Goal: Task Accomplishment & Management: Manage account settings

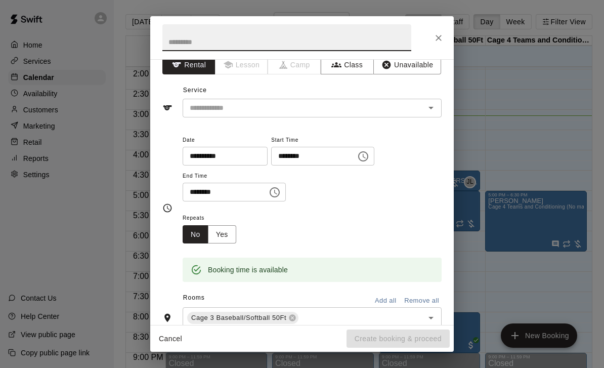
scroll to position [12, 0]
click at [302, 151] on input "********" at bounding box center [310, 156] width 78 height 19
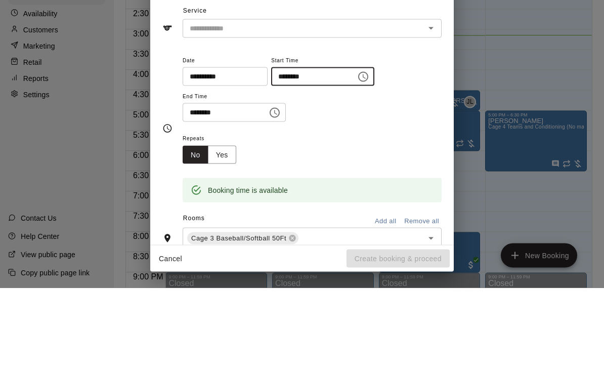
click at [317, 147] on input "********" at bounding box center [310, 156] width 78 height 19
click at [320, 147] on input "********" at bounding box center [310, 156] width 78 height 19
click at [353, 147] on button "Choose time, selected time is 3:15 PM" at bounding box center [363, 157] width 20 height 20
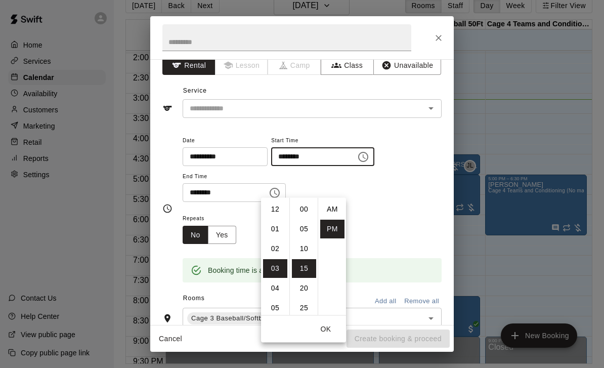
scroll to position [18, 0]
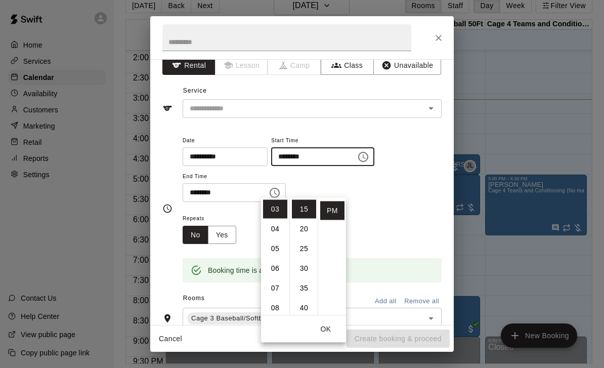
click at [303, 259] on li "30" at bounding box center [304, 268] width 24 height 19
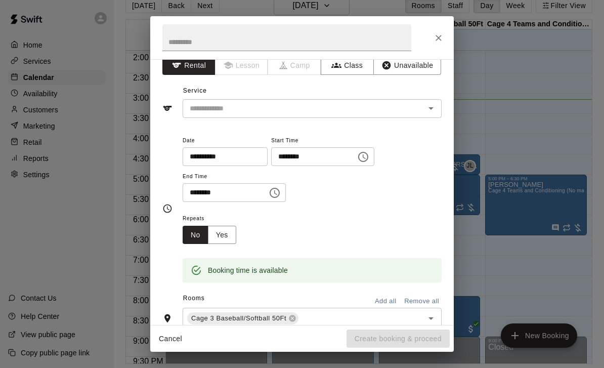
click at [357, 153] on icon "Choose time, selected time is 3:30 PM" at bounding box center [363, 157] width 12 height 12
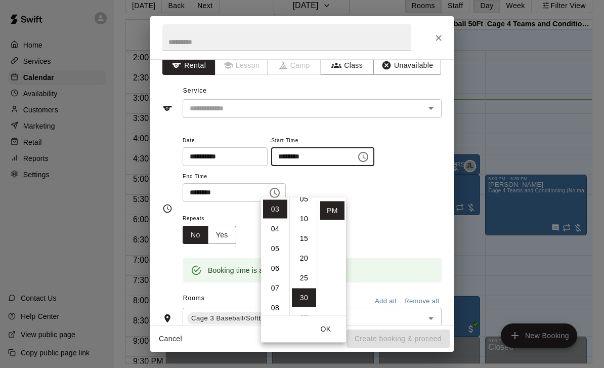
click at [305, 229] on li "15" at bounding box center [304, 238] width 24 height 19
type input "********"
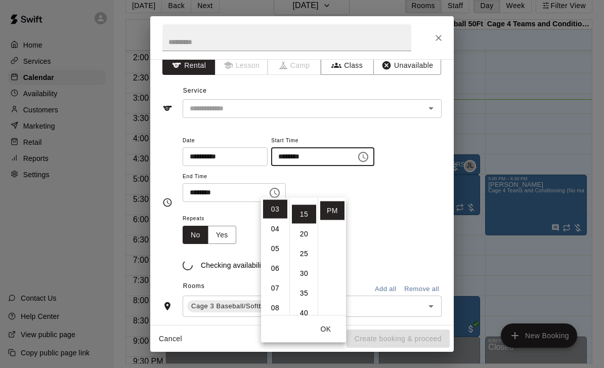
scroll to position [59, 0]
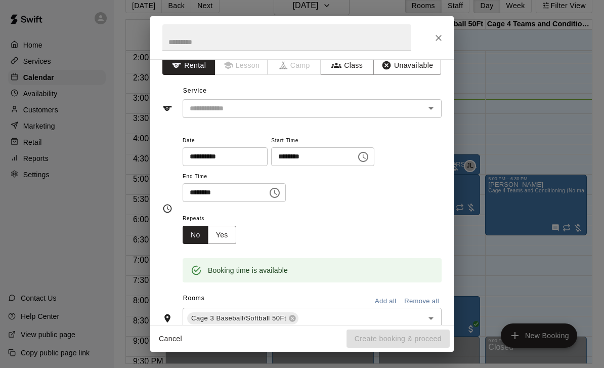
click at [407, 149] on div "**********" at bounding box center [312, 168] width 259 height 68
click at [242, 192] on input "********" at bounding box center [222, 192] width 78 height 19
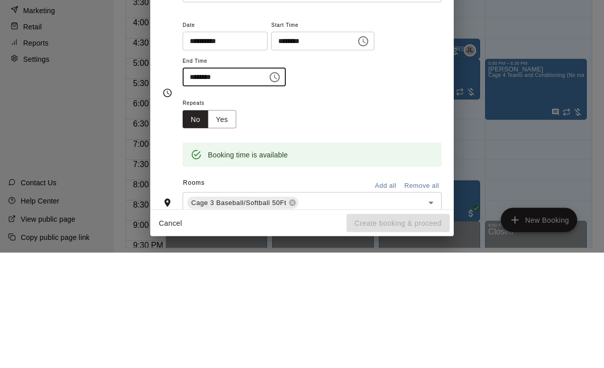
click at [240, 183] on input "********" at bounding box center [222, 192] width 78 height 19
click at [269, 187] on icon "Choose time, selected time is 3:30 PM" at bounding box center [275, 193] width 12 height 12
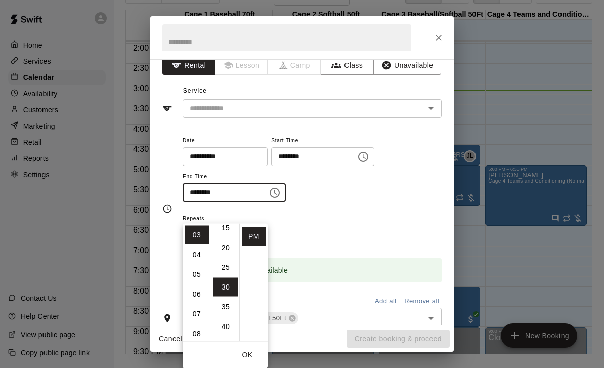
scroll to position [36, 0]
click at [230, 249] on li "15" at bounding box center [226, 258] width 24 height 19
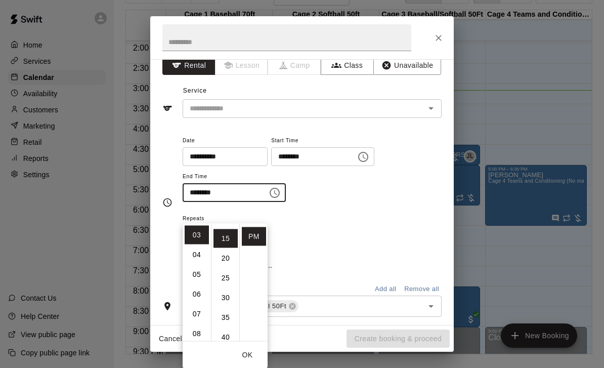
scroll to position [59, 0]
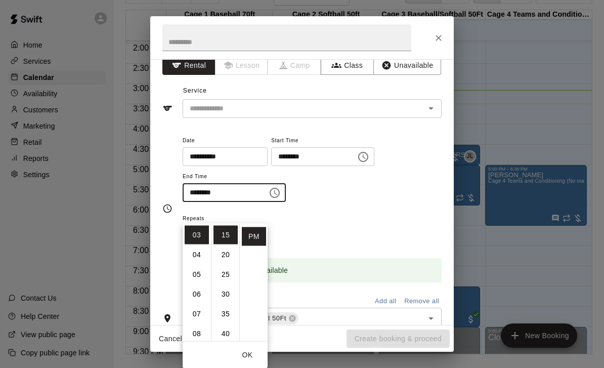
click at [197, 245] on li "04" at bounding box center [197, 254] width 24 height 19
type input "********"
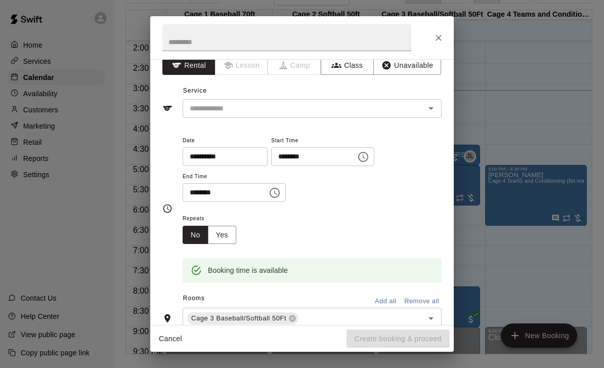
click at [344, 209] on div "**********" at bounding box center [312, 173] width 259 height 78
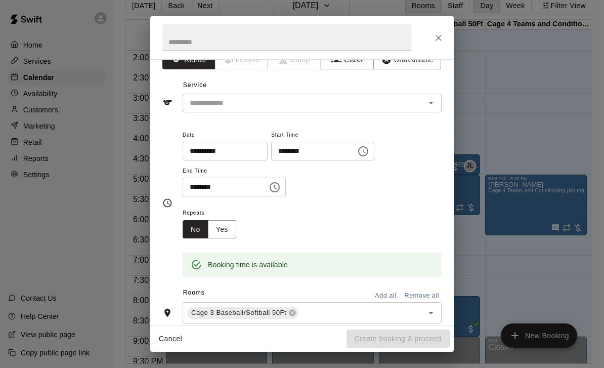
scroll to position [16, 0]
click at [424, 101] on button "Open" at bounding box center [431, 104] width 14 height 14
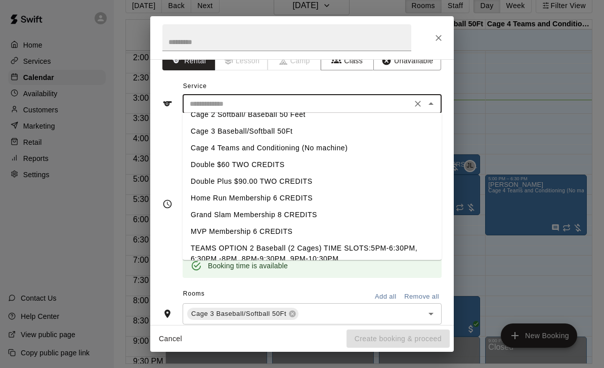
scroll to position [46, 0]
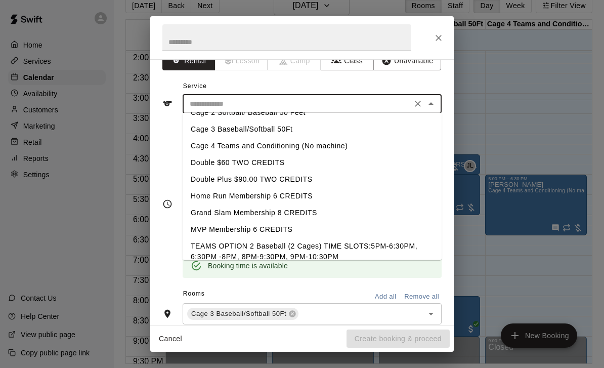
click at [283, 129] on li "Cage 3 Baseball/Softball 50Ft" at bounding box center [312, 129] width 259 height 17
type input "**********"
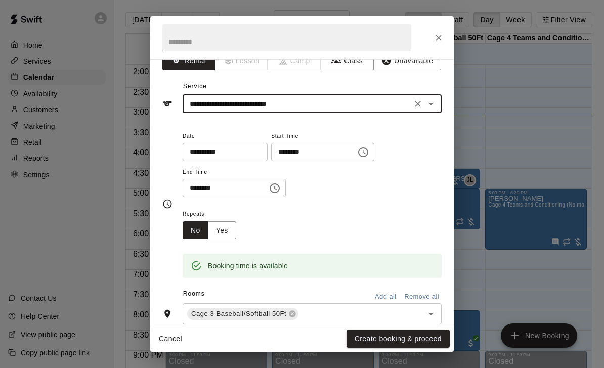
scroll to position [0, 0]
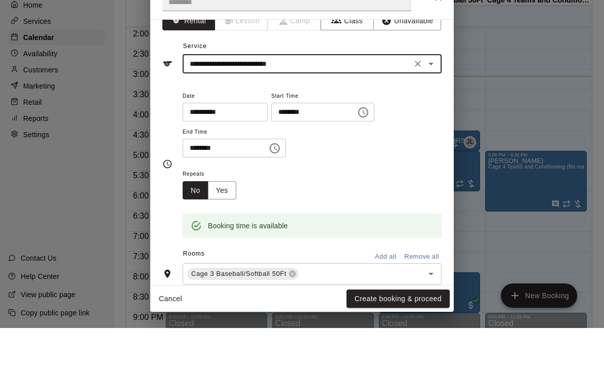
click at [511, 59] on div "**********" at bounding box center [302, 184] width 604 height 368
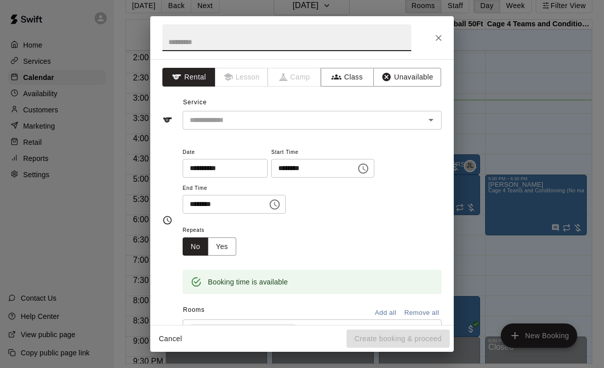
click at [269, 201] on icon "Choose time, selected time is 3:15 PM" at bounding box center [275, 204] width 12 height 12
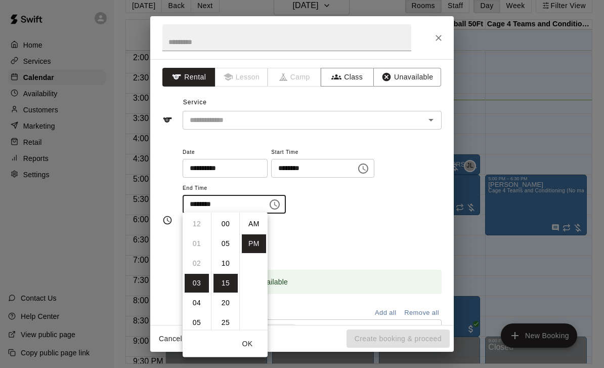
scroll to position [18, 0]
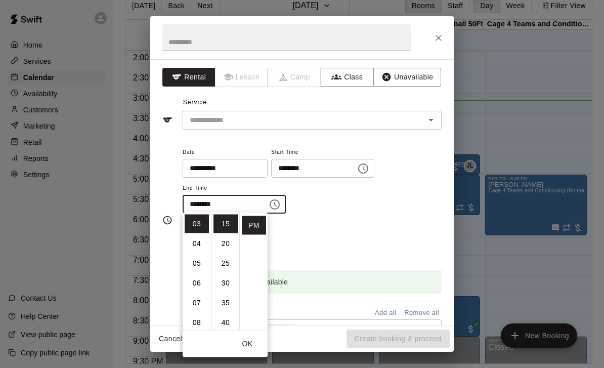
click at [358, 165] on icon "Choose time, selected time is 3:00 PM" at bounding box center [363, 168] width 10 height 10
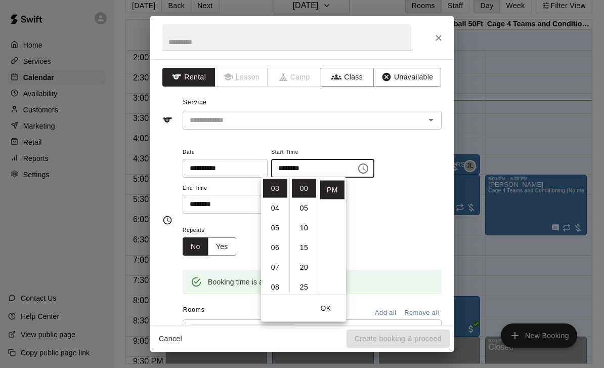
click at [305, 254] on li "15" at bounding box center [304, 247] width 24 height 19
type input "********"
click at [232, 199] on input "********" at bounding box center [222, 204] width 78 height 19
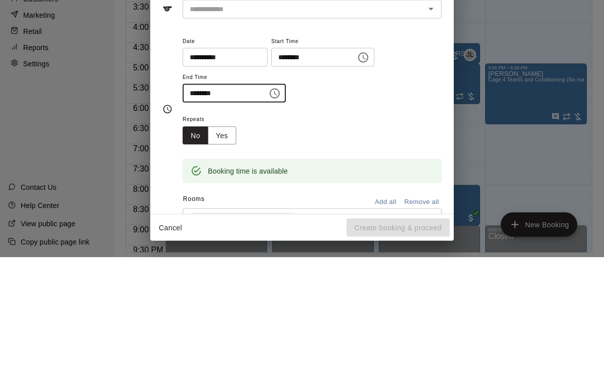
click at [269, 198] on icon "Choose time, selected time is 3:15 PM" at bounding box center [275, 204] width 12 height 12
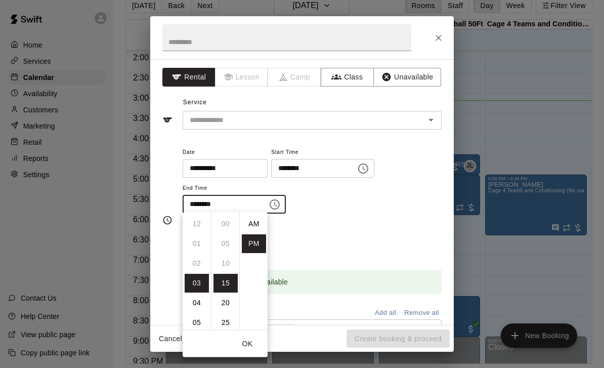
scroll to position [18, 0]
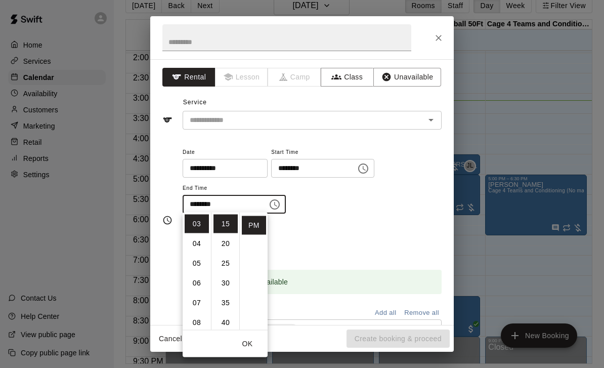
click at [194, 243] on li "04" at bounding box center [197, 243] width 24 height 19
type input "********"
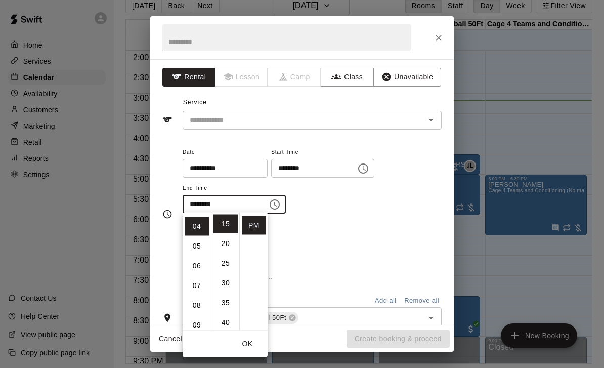
scroll to position [79, 0]
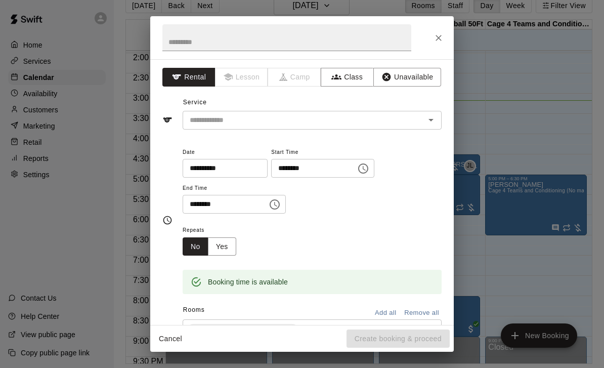
click at [348, 211] on div "**********" at bounding box center [312, 180] width 259 height 68
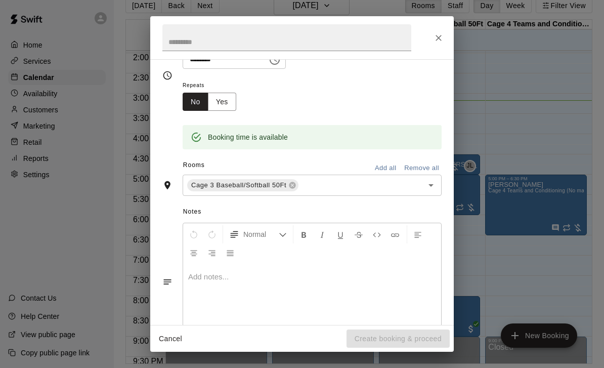
scroll to position [144, 0]
click at [229, 281] on div at bounding box center [312, 303] width 258 height 76
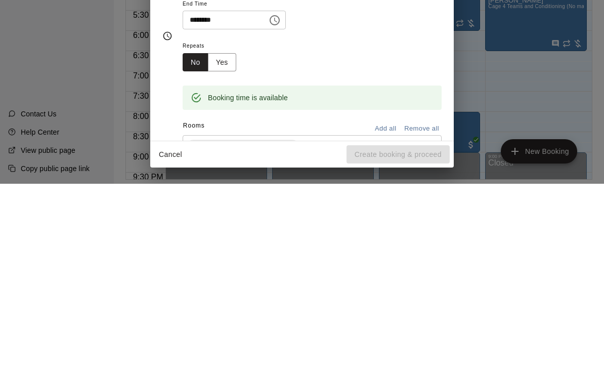
scroll to position [0, 0]
click at [400, 224] on div "Repeats No Yes" at bounding box center [312, 240] width 259 height 32
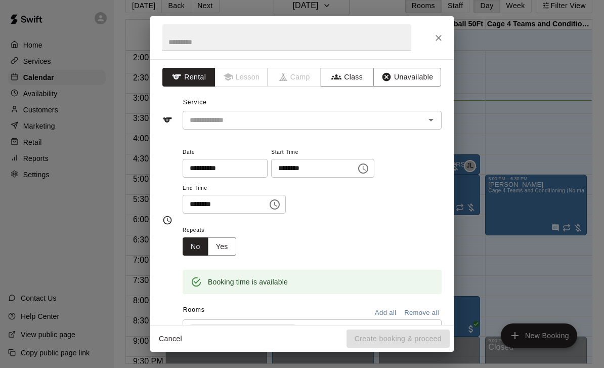
click at [401, 114] on input "text" at bounding box center [297, 120] width 223 height 13
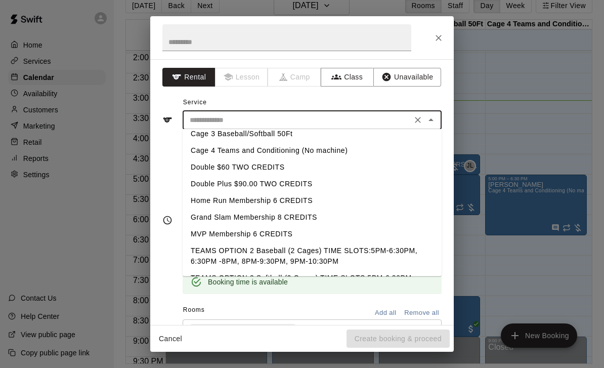
scroll to position [59, 0]
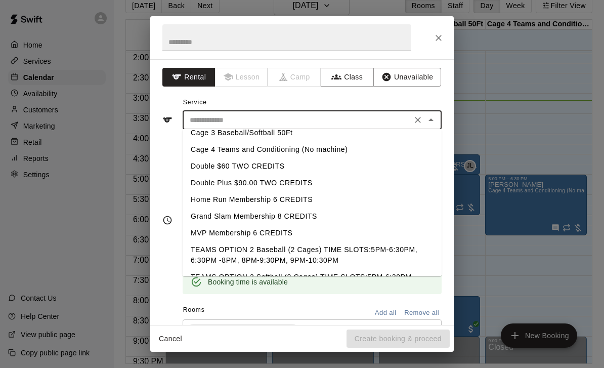
click at [262, 133] on li "Cage 3 Baseball/Softball 50Ft" at bounding box center [312, 133] width 259 height 17
type input "**********"
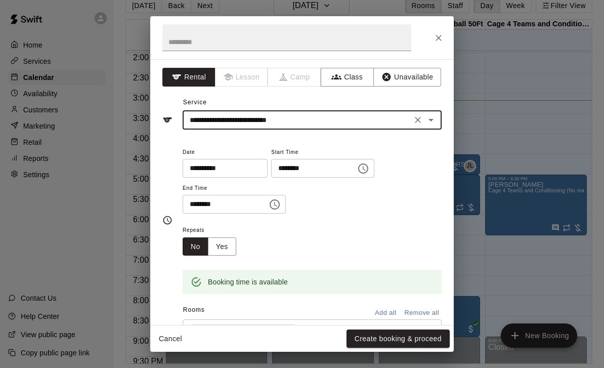
click at [385, 151] on div "**********" at bounding box center [312, 180] width 259 height 68
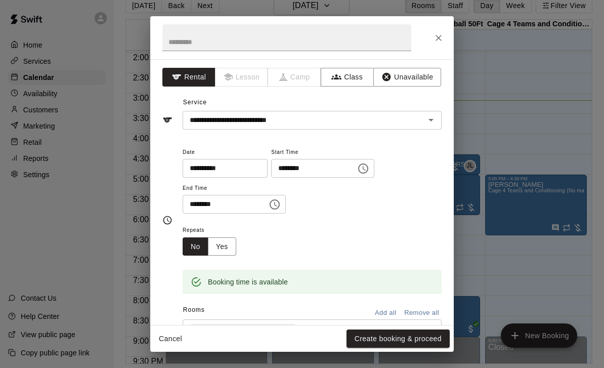
scroll to position [0, 0]
click at [428, 348] on button "Create booking & proceed" at bounding box center [398, 338] width 103 height 19
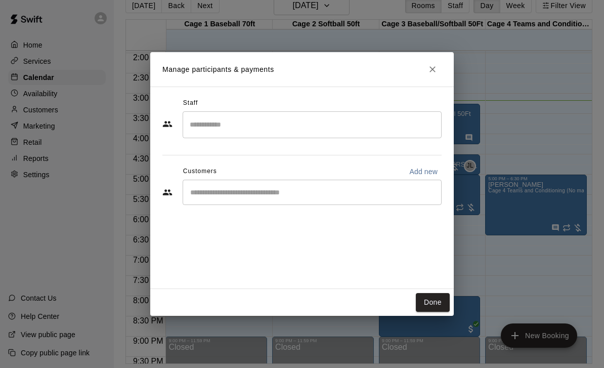
click at [428, 177] on p "Add new" at bounding box center [423, 172] width 28 height 10
select select "**"
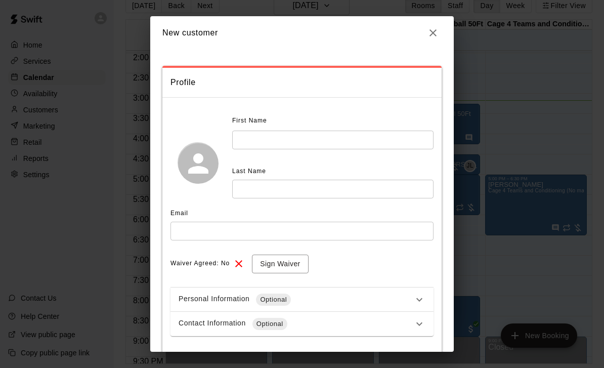
click at [336, 136] on input "text" at bounding box center [332, 140] width 201 height 19
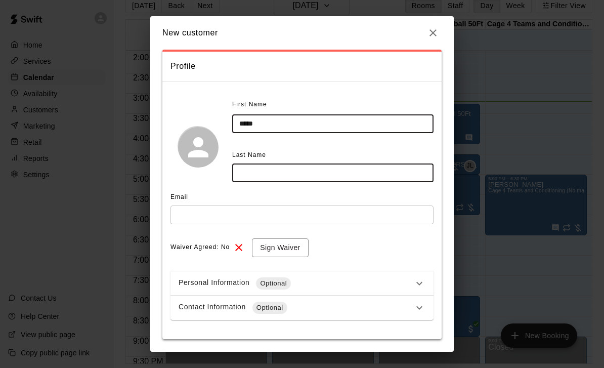
scroll to position [16, 0]
type input "*****"
click at [314, 169] on input "text" at bounding box center [332, 173] width 201 height 19
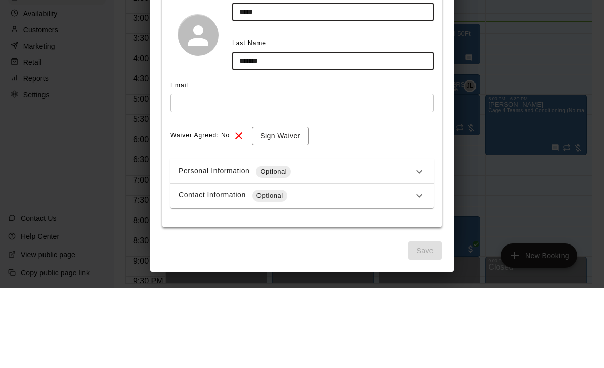
type input "*******"
click at [363, 207] on div "Waiver Agreed: No Sign Waiver" at bounding box center [302, 216] width 263 height 19
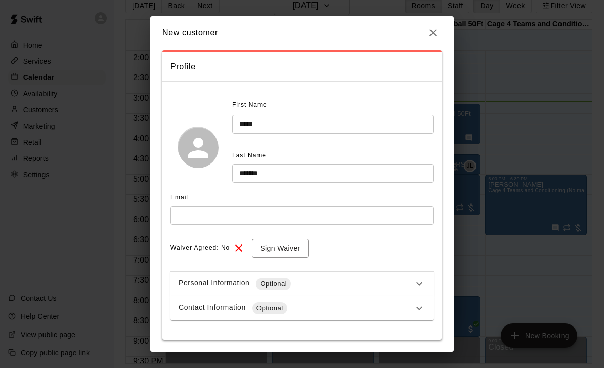
click at [264, 214] on input "text" at bounding box center [302, 215] width 263 height 19
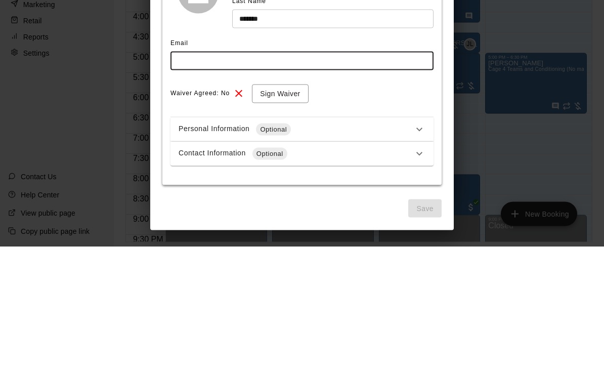
scroll to position [48, 0]
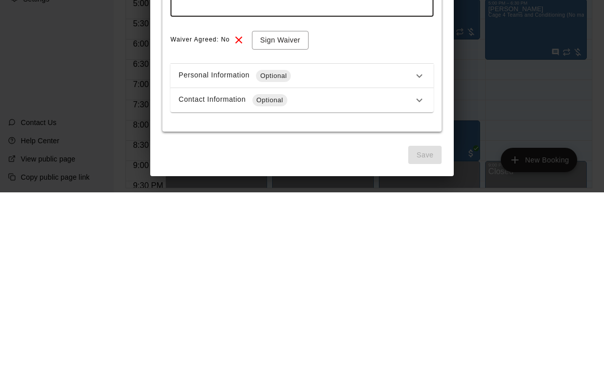
click at [419, 321] on span "Save" at bounding box center [424, 330] width 33 height 19
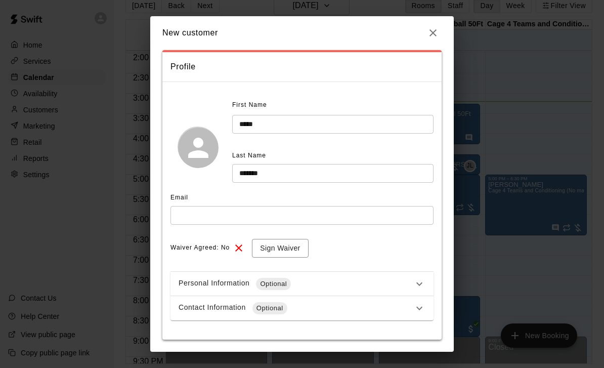
click at [427, 31] on icon "button" at bounding box center [433, 33] width 12 height 12
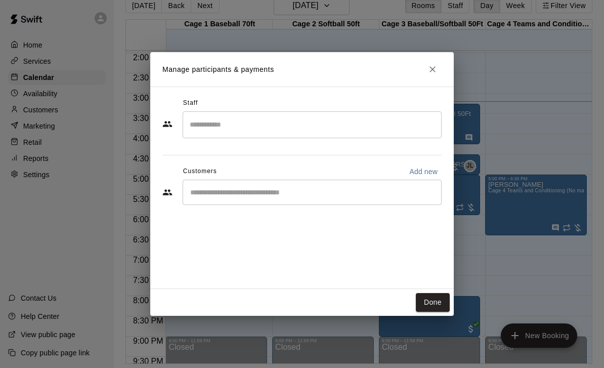
click at [434, 312] on button "Done" at bounding box center [433, 302] width 34 height 19
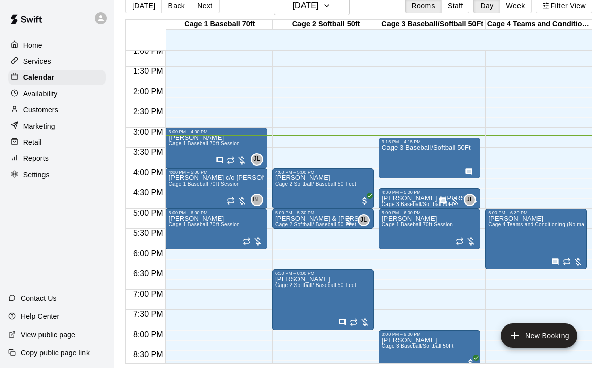
scroll to position [0, 0]
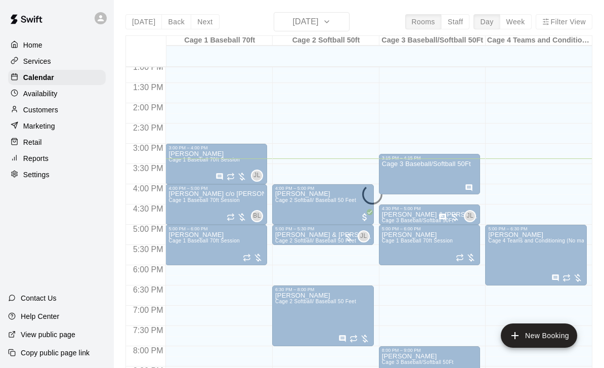
click at [545, 334] on button "New Booking" at bounding box center [539, 335] width 76 height 24
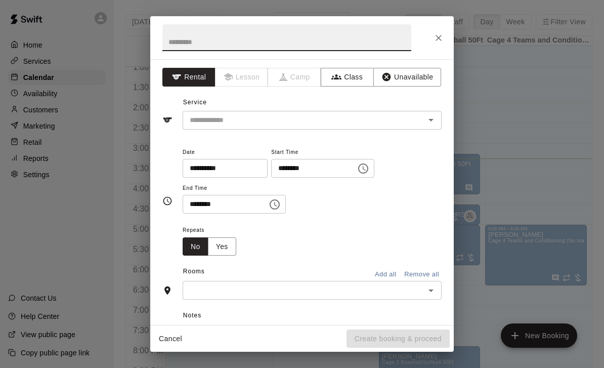
click at [428, 122] on icon "Open" at bounding box center [431, 120] width 12 height 12
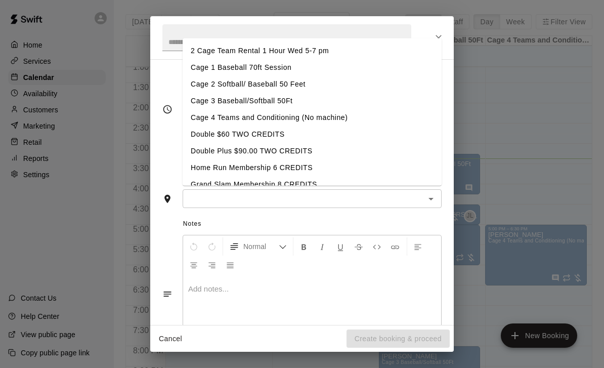
scroll to position [91, 0]
click at [273, 91] on li "Cage 2 Softball/ Baseball 50 Feet" at bounding box center [312, 84] width 259 height 17
type input "**********"
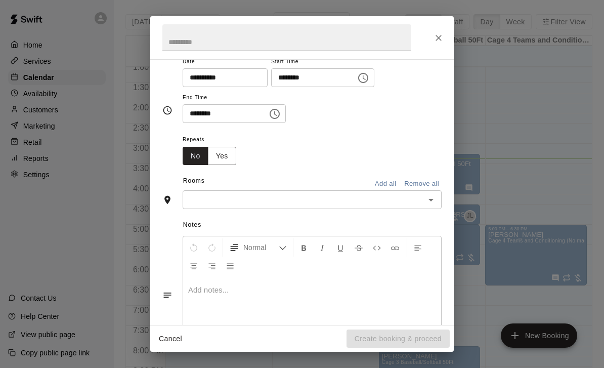
click at [353, 85] on button "Choose time, selected time is 3:00 PM" at bounding box center [363, 78] width 20 height 20
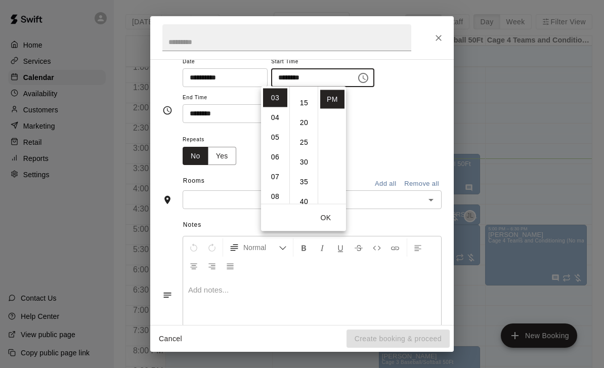
scroll to position [56, 0]
click at [306, 163] on li "30" at bounding box center [304, 160] width 24 height 19
type input "********"
click at [335, 224] on button "OK" at bounding box center [326, 218] width 32 height 19
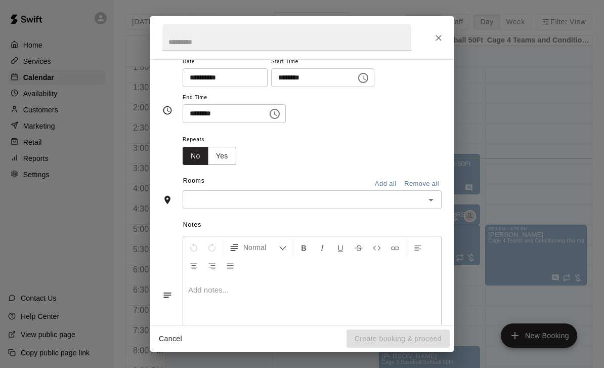
click at [272, 119] on button "Choose time, selected time is 3:30 PM" at bounding box center [275, 114] width 20 height 20
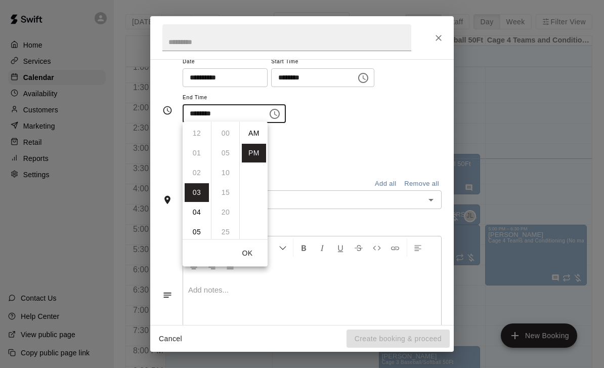
scroll to position [18, 0]
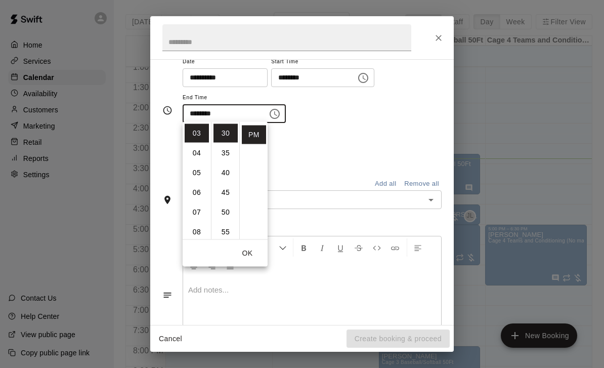
click at [200, 158] on li "04" at bounding box center [197, 153] width 24 height 19
click at [234, 131] on li "00" at bounding box center [226, 133] width 24 height 19
type input "********"
click at [259, 258] on button "OK" at bounding box center [247, 253] width 32 height 19
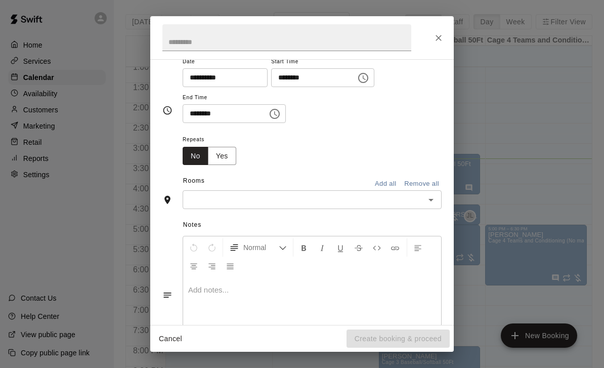
click at [437, 199] on icon "Open" at bounding box center [431, 200] width 12 height 12
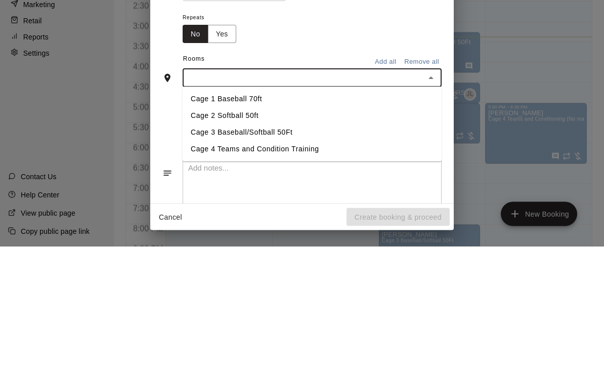
click at [254, 229] on li "Cage 2 Softball 50ft" at bounding box center [312, 237] width 259 height 17
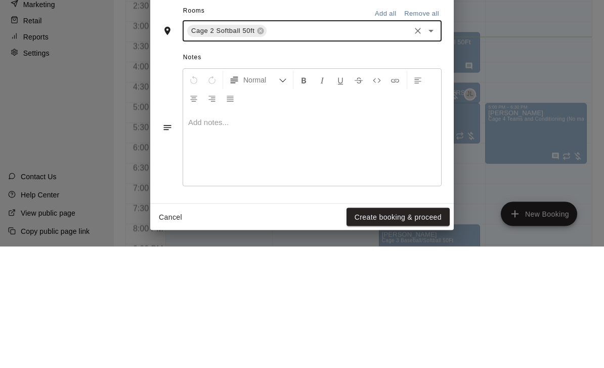
scroll to position [177, 0]
click at [569, 74] on div "**********" at bounding box center [302, 184] width 604 height 368
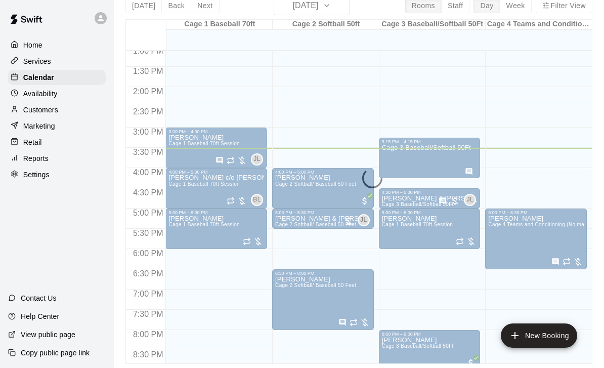
scroll to position [0, 0]
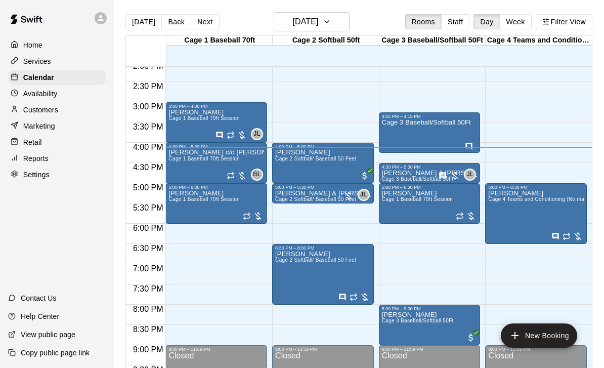
scroll to position [574, 0]
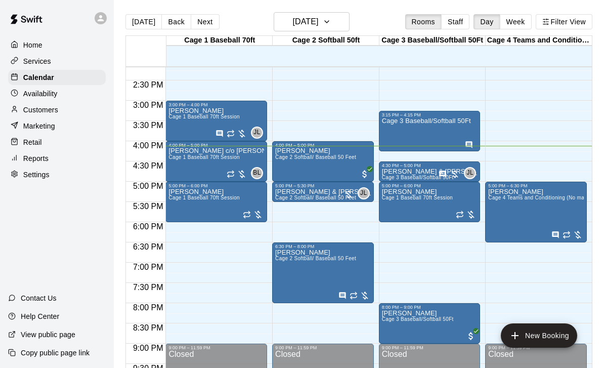
click at [209, 200] on span "Cage 1 Baseball 70ft Session" at bounding box center [204, 198] width 71 height 6
click at [182, 254] on icon "delete" at bounding box center [179, 254] width 7 height 9
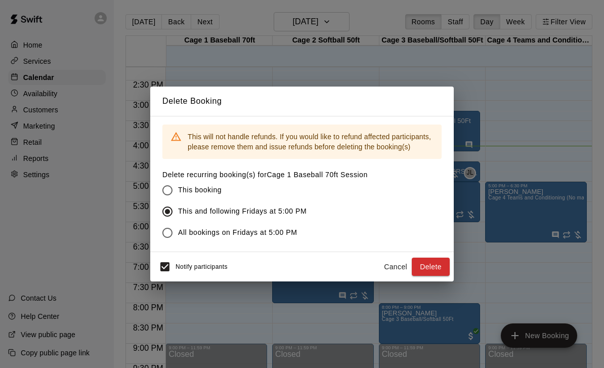
click at [426, 271] on button "Delete" at bounding box center [431, 267] width 38 height 19
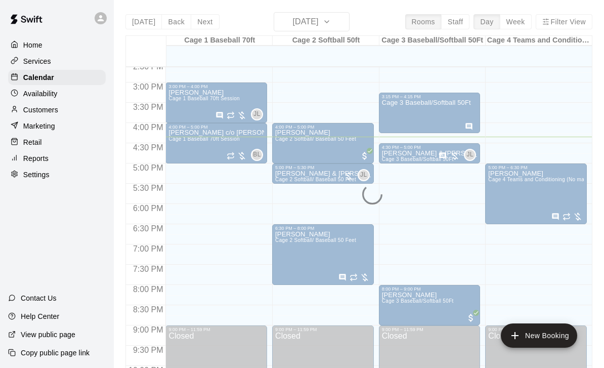
scroll to position [592, 0]
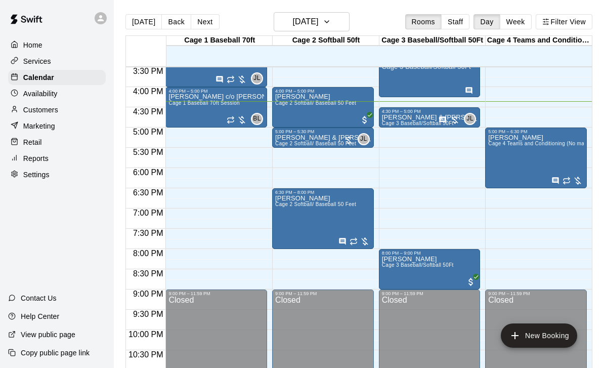
scroll to position [628, 0]
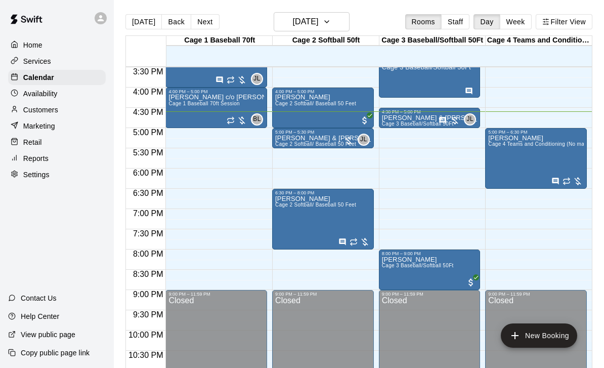
click at [338, 37] on div "Cage 2 Softball 50ft" at bounding box center [326, 41] width 106 height 10
click at [340, 31] on button "[DATE]" at bounding box center [312, 21] width 76 height 19
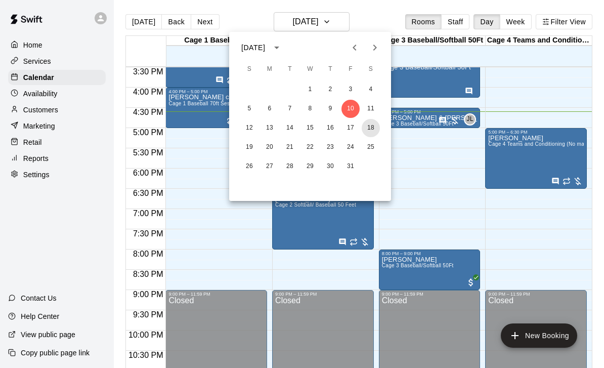
click at [373, 119] on button "18" at bounding box center [371, 128] width 18 height 18
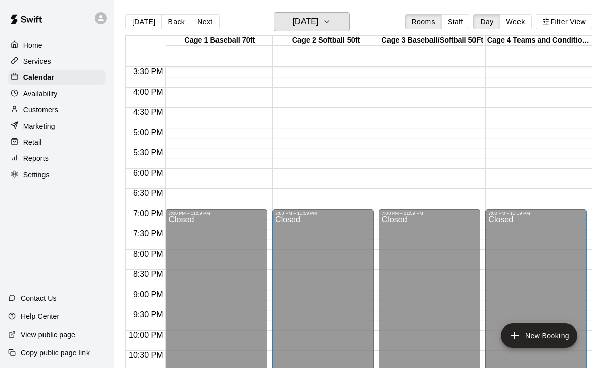
click at [348, 28] on button "Saturday Oct 18" at bounding box center [312, 21] width 76 height 19
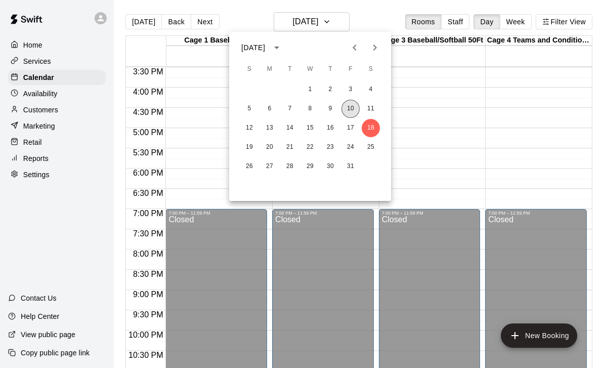
click at [354, 108] on button "10" at bounding box center [351, 109] width 18 height 18
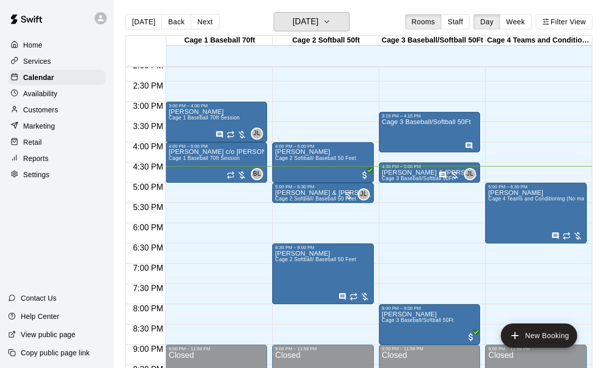
scroll to position [572, 0]
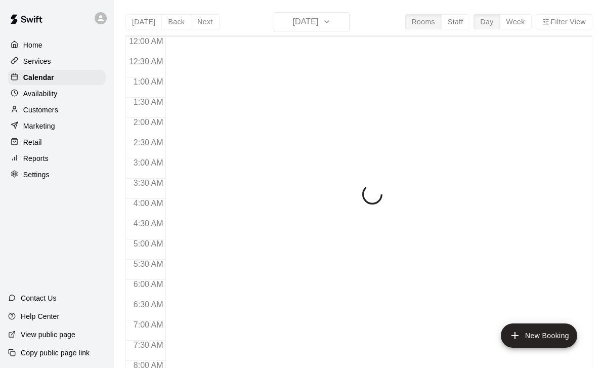
scroll to position [597, 0]
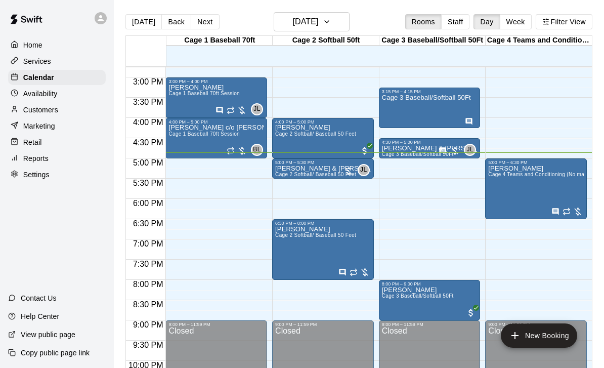
click at [540, 340] on button "New Booking" at bounding box center [539, 335] width 76 height 24
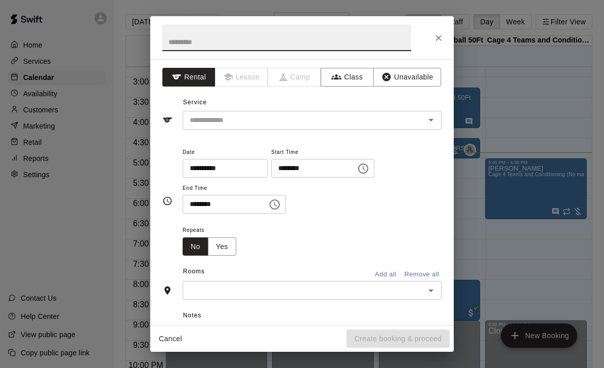
click at [431, 120] on icon "Open" at bounding box center [431, 120] width 5 height 3
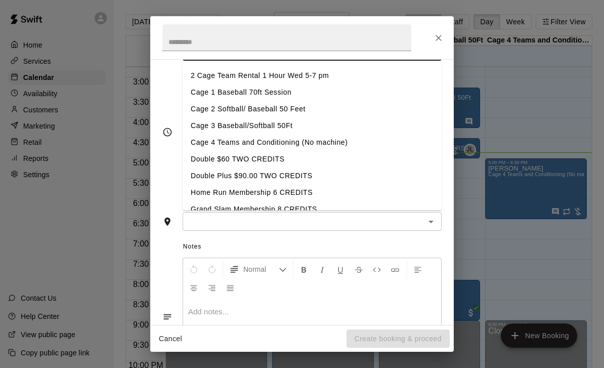
scroll to position [64, 0]
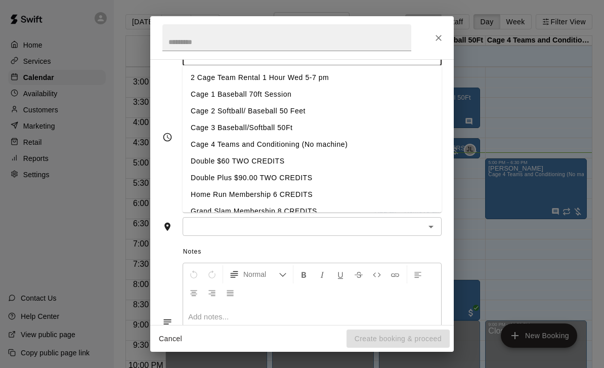
click at [230, 131] on li "Cage 3 Baseball/Softball 50Ft" at bounding box center [312, 127] width 259 height 17
type input "**********"
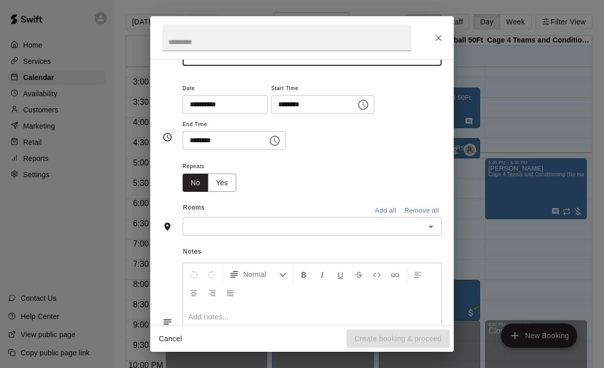
click at [357, 107] on icon "Choose time, selected time is 4:00 PM" at bounding box center [363, 105] width 12 height 12
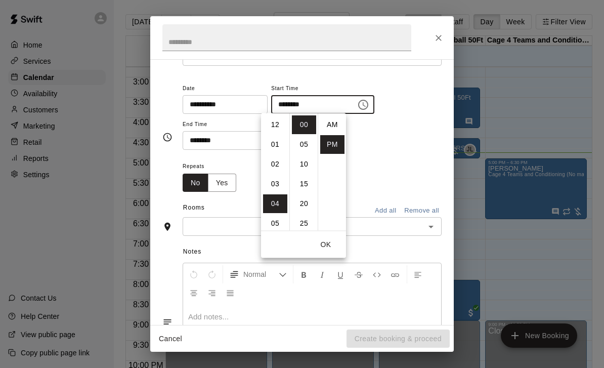
scroll to position [18, 0]
click at [273, 147] on li "05" at bounding box center [275, 144] width 24 height 19
type input "********"
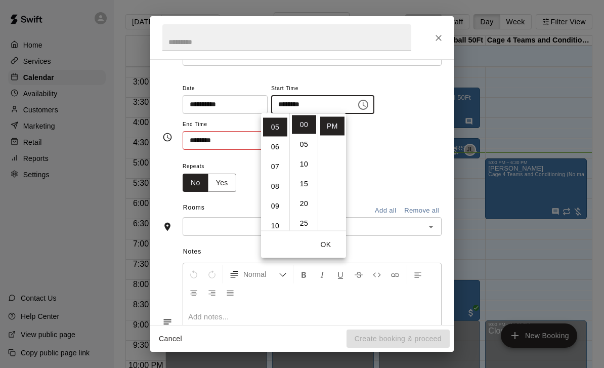
scroll to position [99, 0]
click at [323, 250] on button "OK" at bounding box center [326, 244] width 32 height 19
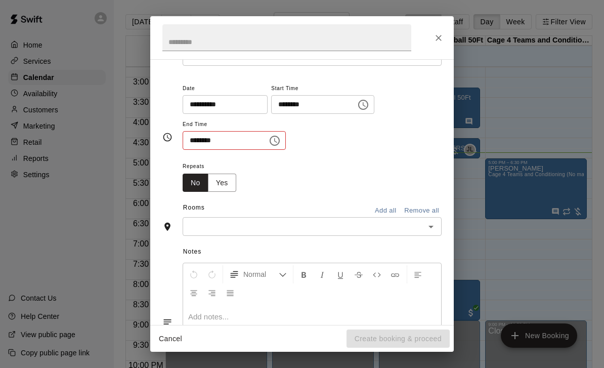
click at [274, 140] on icon "Choose time, selected time is 4:30 PM" at bounding box center [275, 140] width 3 height 5
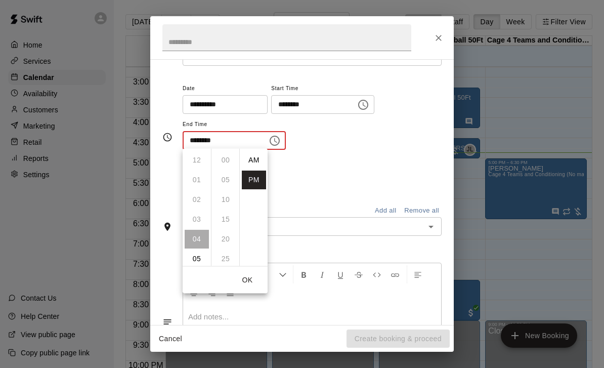
scroll to position [18, 0]
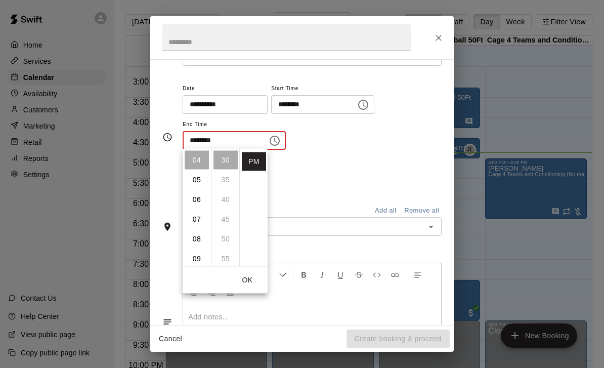
click at [191, 202] on li "06" at bounding box center [197, 199] width 24 height 19
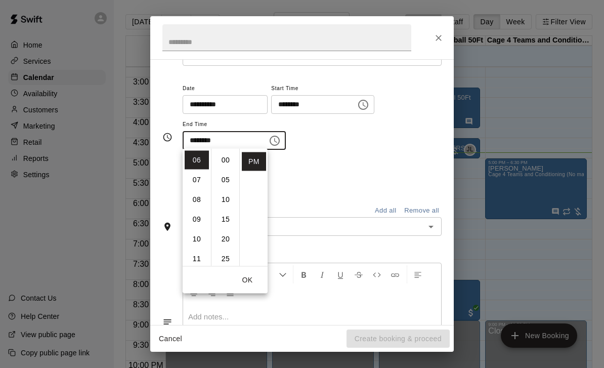
scroll to position [0, 0]
click at [220, 161] on li "00" at bounding box center [226, 160] width 24 height 19
type input "********"
click at [247, 282] on button "OK" at bounding box center [247, 280] width 32 height 19
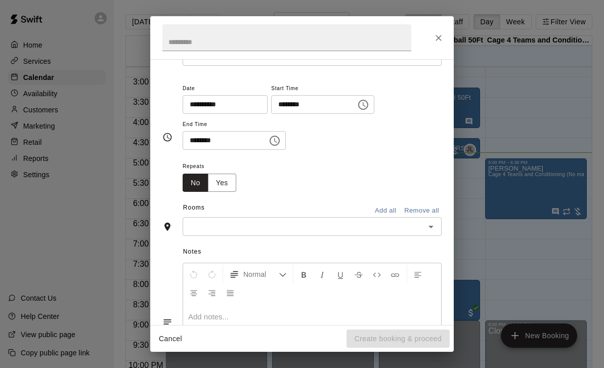
click at [421, 228] on input "text" at bounding box center [304, 226] width 236 height 13
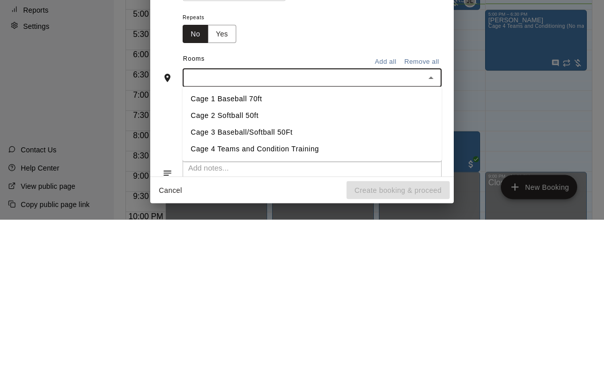
click at [216, 273] on li "Cage 3 Baseball/Softball 50Ft" at bounding box center [312, 281] width 259 height 17
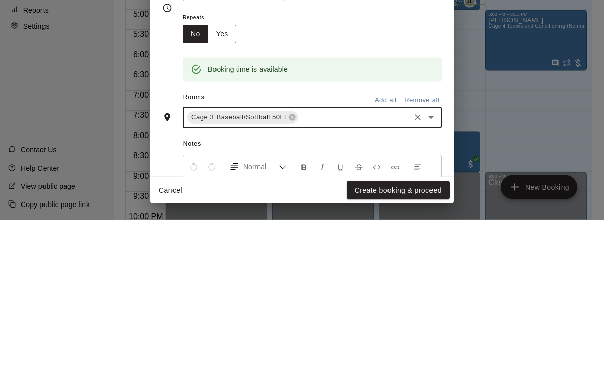
click at [341, 160] on div "Repeats No Yes" at bounding box center [312, 176] width 259 height 32
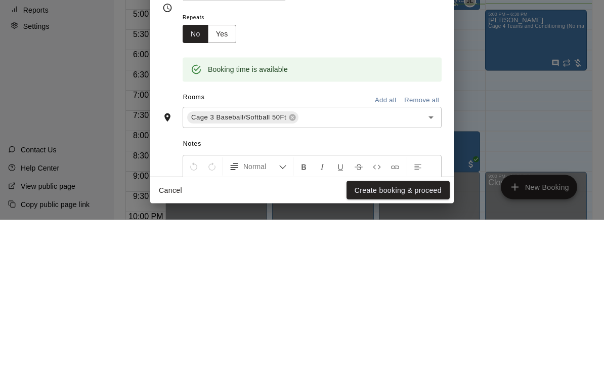
scroll to position [49, 0]
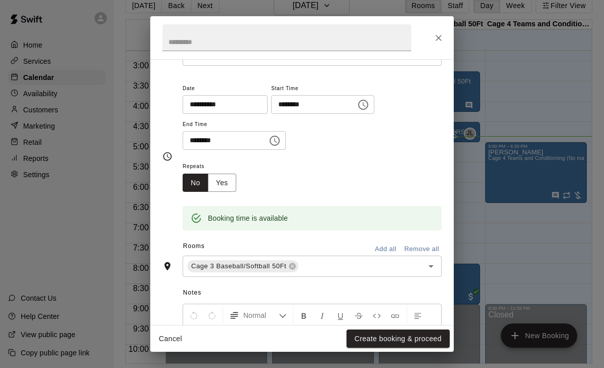
click at [393, 338] on button "Create booking & proceed" at bounding box center [398, 338] width 103 height 19
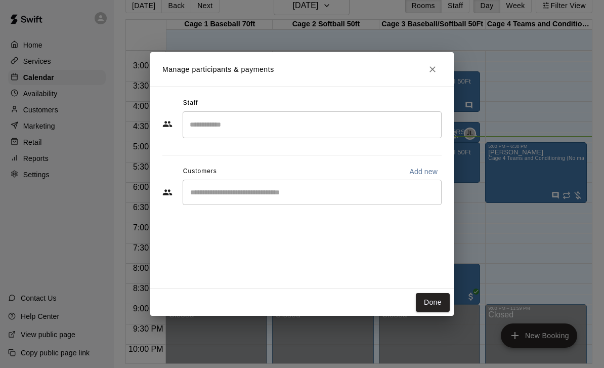
click at [431, 307] on button "Done" at bounding box center [433, 302] width 34 height 19
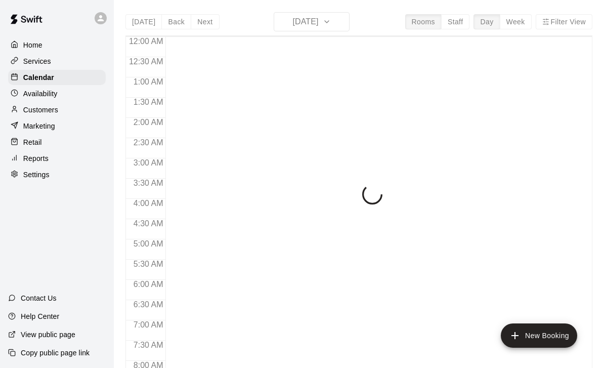
scroll to position [597, 0]
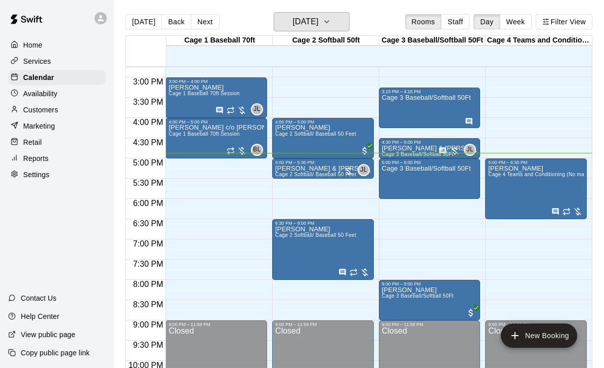
click at [331, 25] on icon "button" at bounding box center [327, 22] width 8 height 12
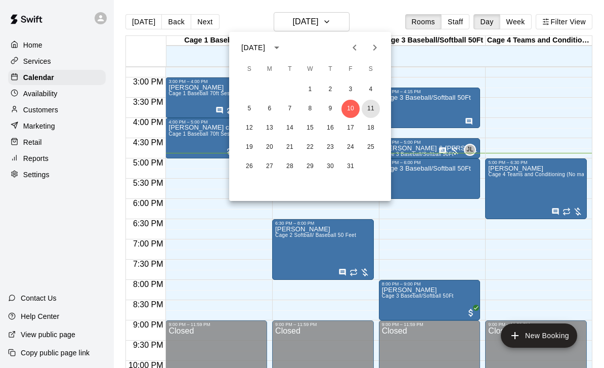
click at [368, 108] on button "11" at bounding box center [371, 109] width 18 height 18
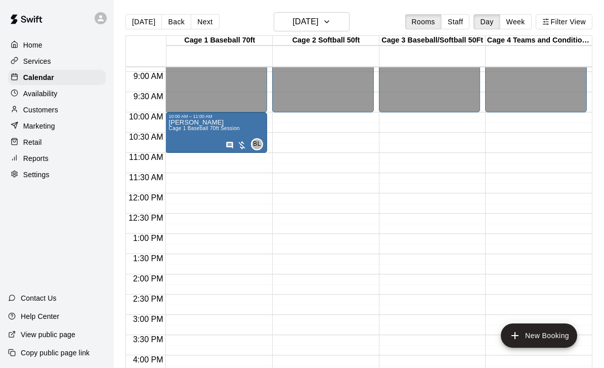
scroll to position [341, 0]
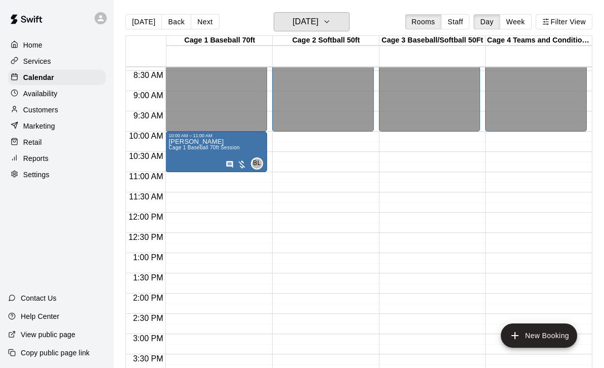
click at [349, 29] on button "[DATE]" at bounding box center [312, 21] width 76 height 19
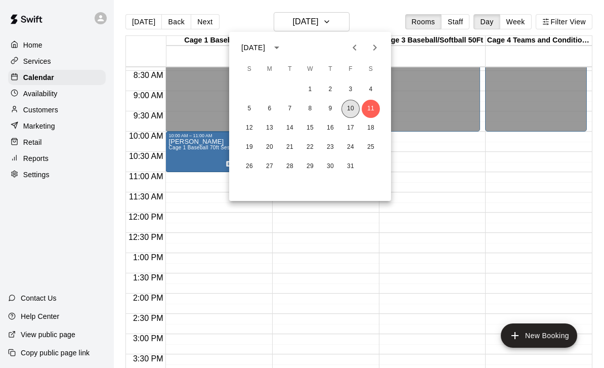
click at [355, 114] on button "10" at bounding box center [351, 109] width 18 height 18
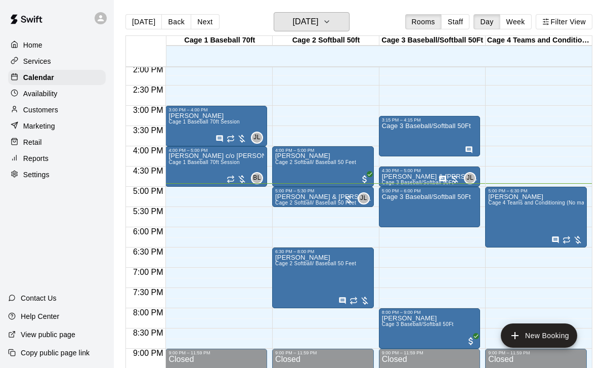
scroll to position [594, 0]
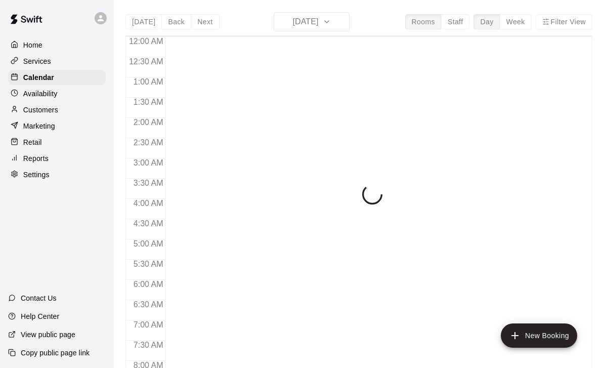
scroll to position [597, 0]
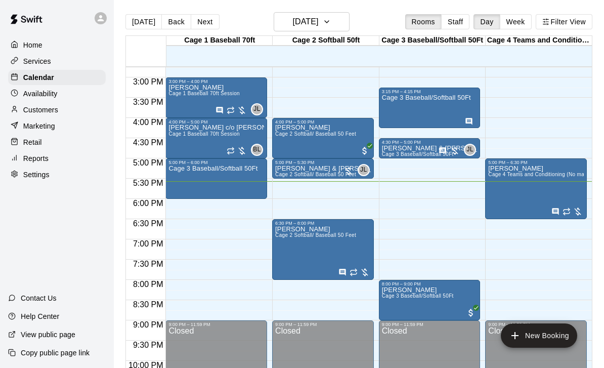
click at [226, 188] on div "Cage 3 Baseball/Softball 50Ft" at bounding box center [213, 349] width 89 height 368
click at [180, 181] on icon "edit" at bounding box center [179, 177] width 12 height 12
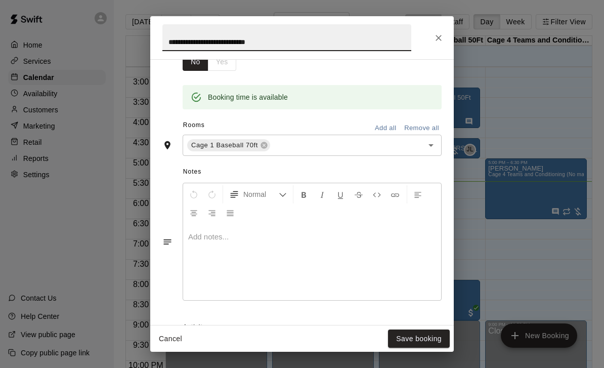
scroll to position [186, 0]
click at [434, 40] on icon "Close" at bounding box center [439, 38] width 10 height 10
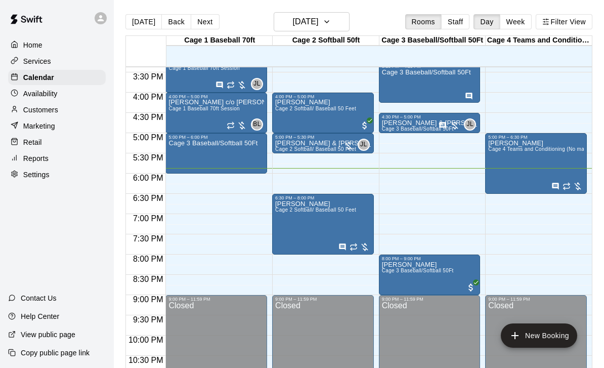
scroll to position [624, 0]
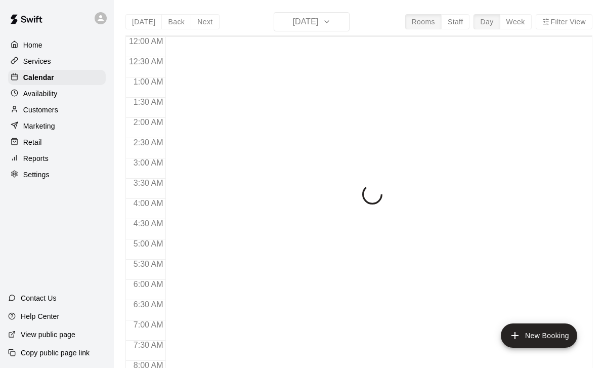
scroll to position [597, 0]
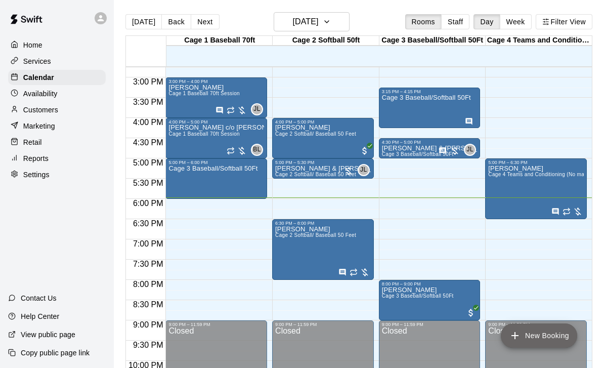
click at [533, 334] on button "New Booking" at bounding box center [539, 335] width 76 height 24
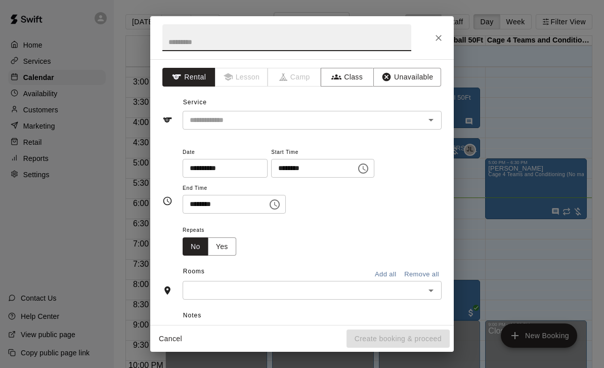
click at [319, 125] on input "text" at bounding box center [297, 120] width 223 height 13
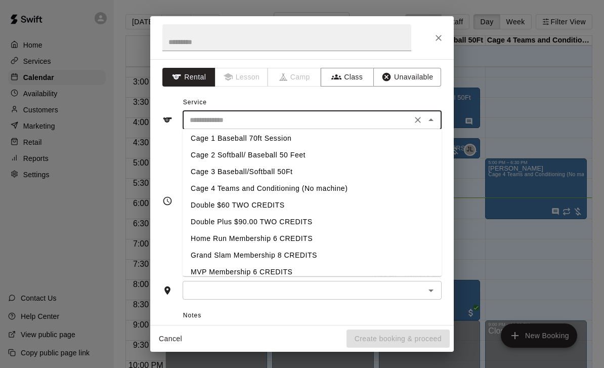
scroll to position [24, 0]
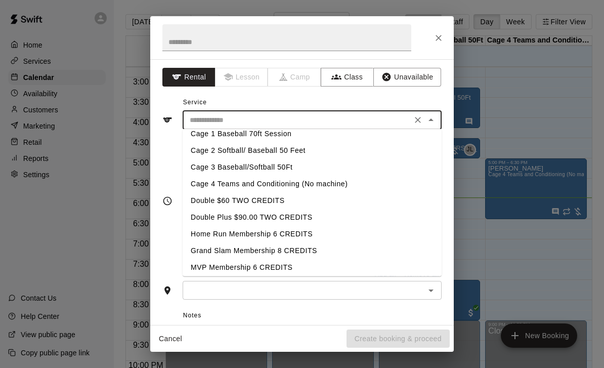
click at [285, 140] on li "Cage 1 Baseball 70ft Session" at bounding box center [312, 134] width 259 height 17
type input "**********"
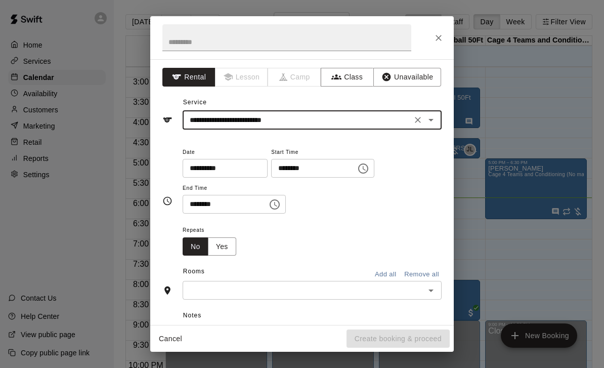
click at [301, 284] on input "text" at bounding box center [304, 290] width 236 height 13
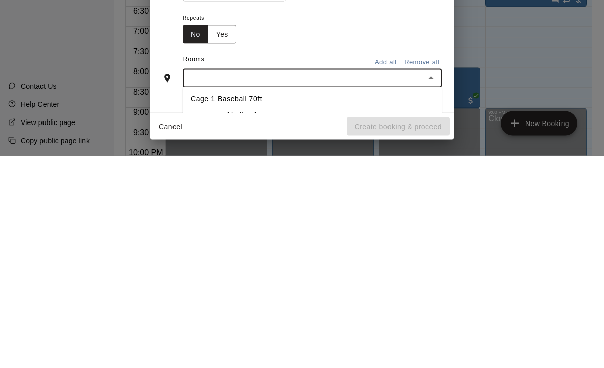
click at [263, 303] on li "Cage 1 Baseball 70ft" at bounding box center [312, 311] width 259 height 17
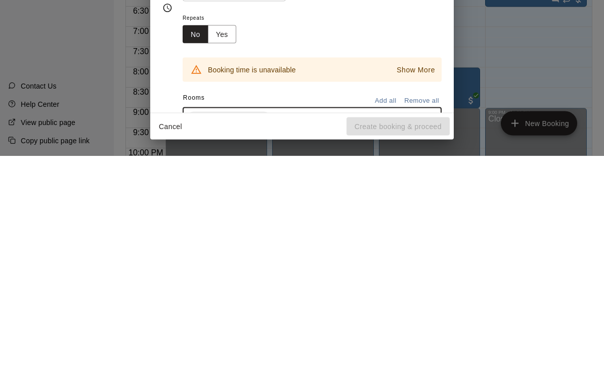
scroll to position [49, 0]
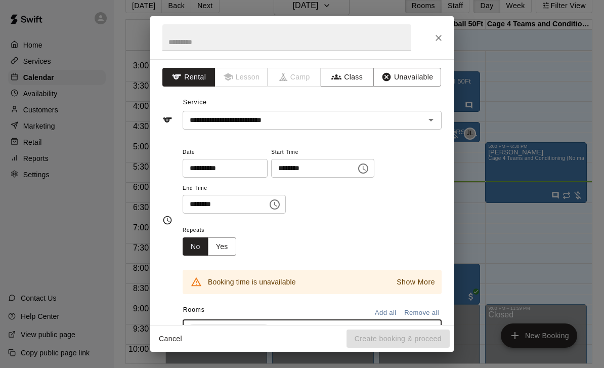
click at [271, 168] on input "********" at bounding box center [310, 168] width 78 height 19
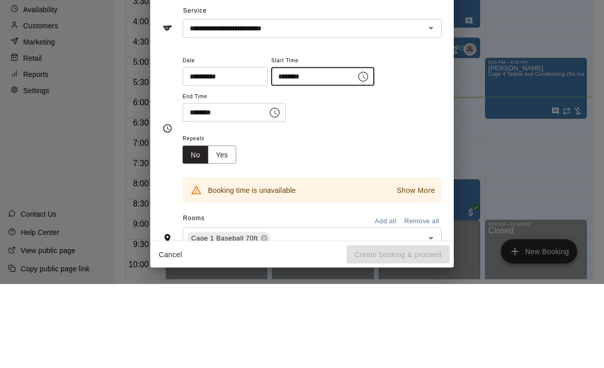
type input "********"
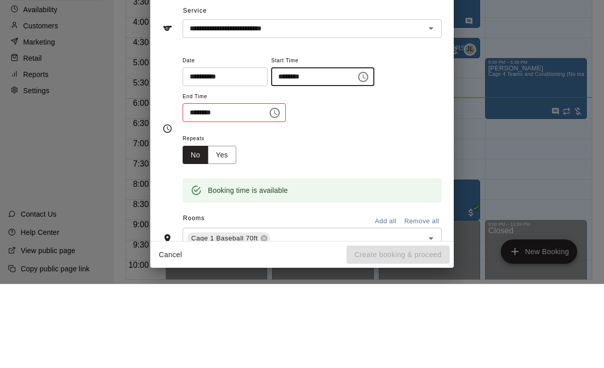
click at [196, 187] on input "********" at bounding box center [222, 196] width 78 height 19
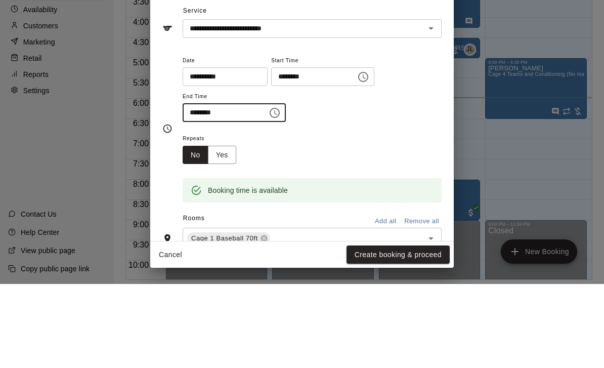
type input "********"
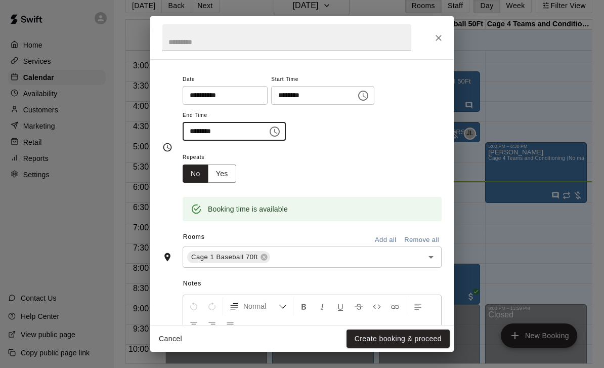
scroll to position [115, 0]
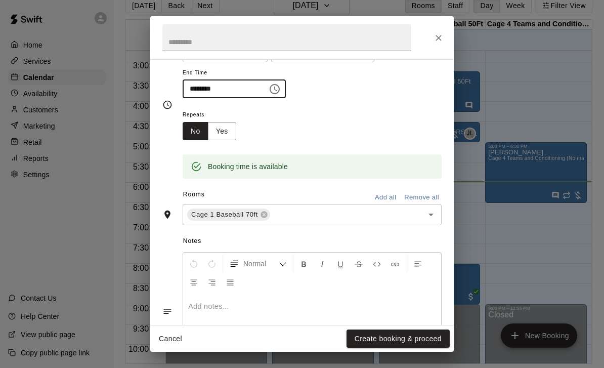
click at [392, 337] on button "Create booking & proceed" at bounding box center [398, 338] width 103 height 19
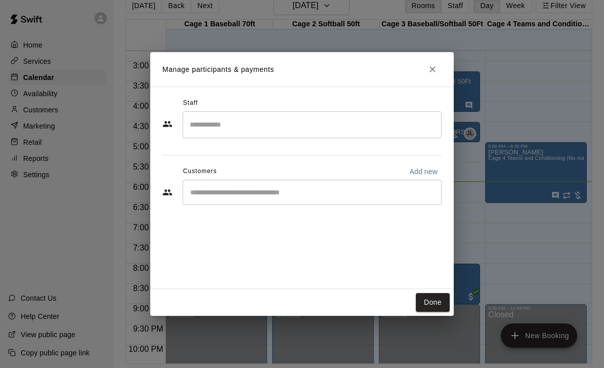
click at [328, 191] on input "Start typing to search customers..." at bounding box center [312, 192] width 250 height 10
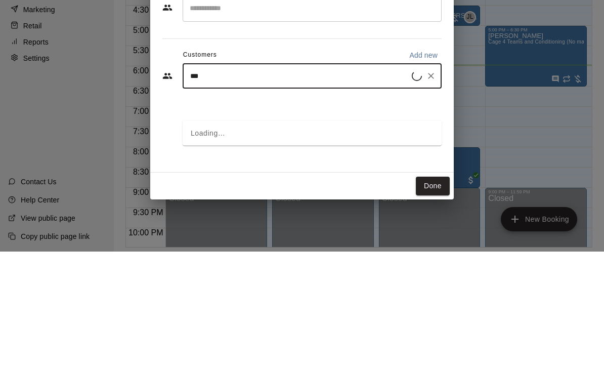
type input "****"
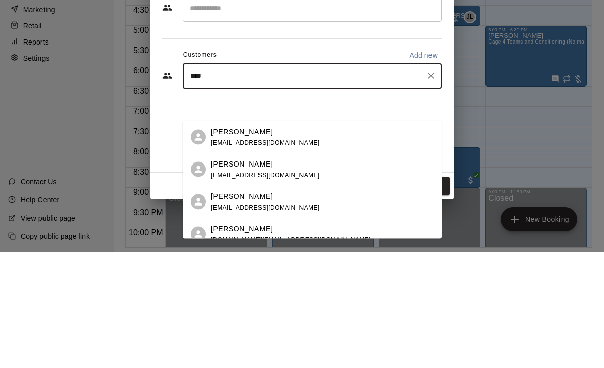
click at [278, 242] on div "[PERSON_NAME]" at bounding box center [265, 247] width 109 height 11
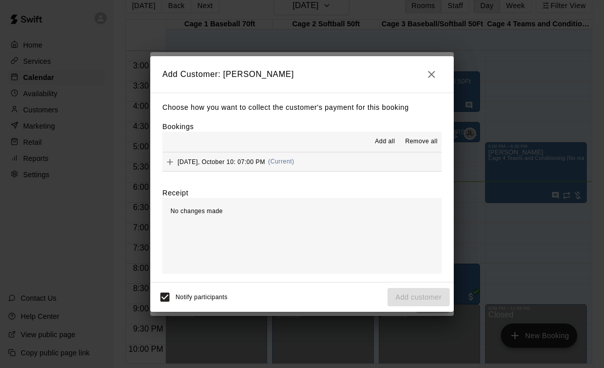
click at [407, 169] on button "Friday, October 10: 07:00 PM (Current)" at bounding box center [301, 161] width 279 height 19
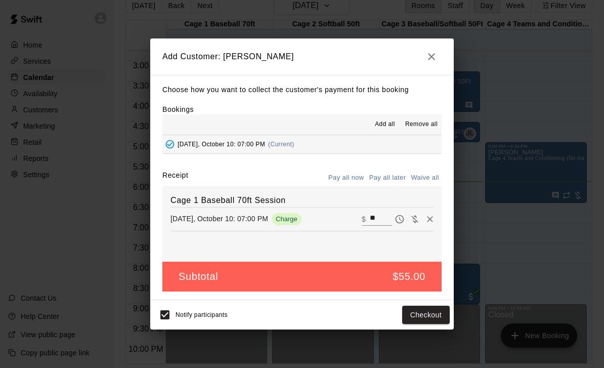
click at [395, 176] on button "Pay all later" at bounding box center [388, 178] width 42 height 16
click at [426, 316] on button "Add customer" at bounding box center [419, 315] width 62 height 19
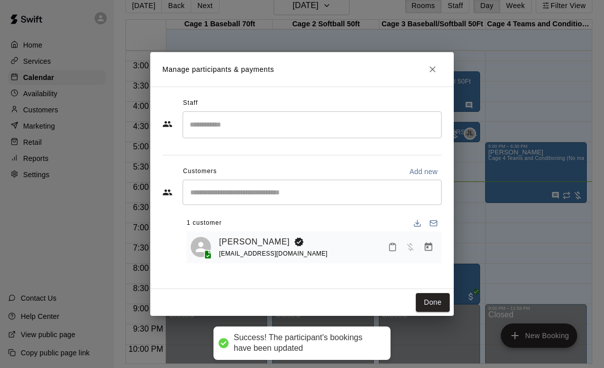
click at [443, 303] on button "Done" at bounding box center [433, 302] width 34 height 19
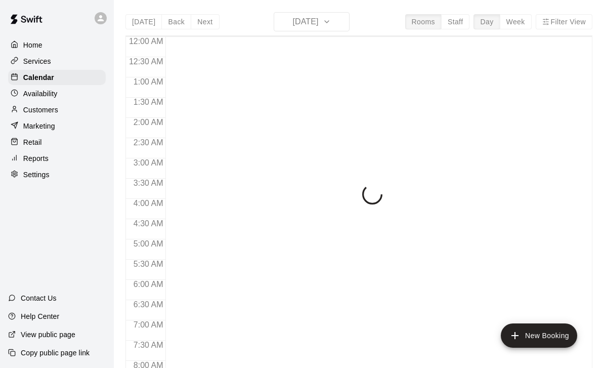
scroll to position [597, 0]
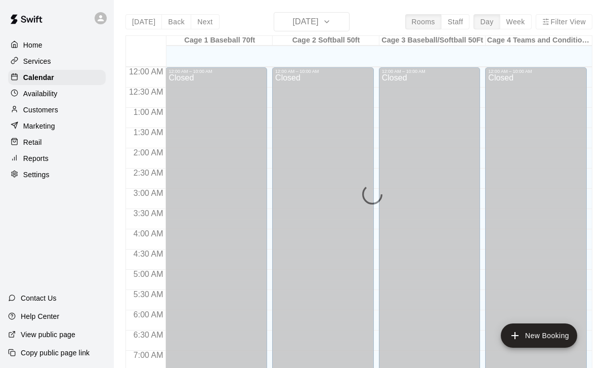
scroll to position [597, 0]
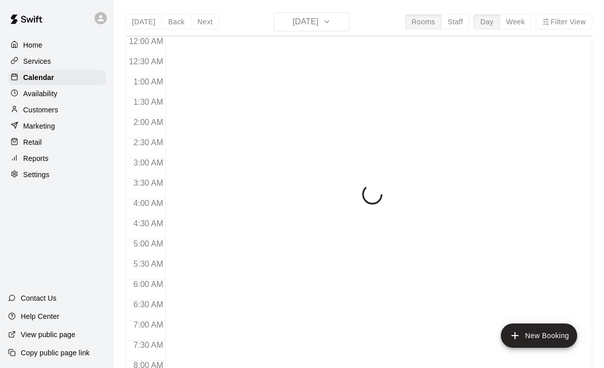
scroll to position [597, 0]
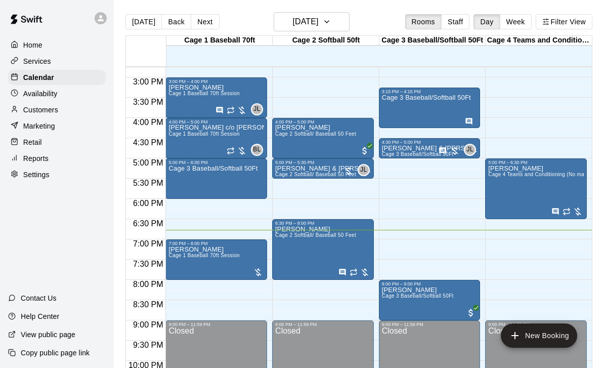
click at [182, 255] on icon "edit" at bounding box center [179, 258] width 12 height 12
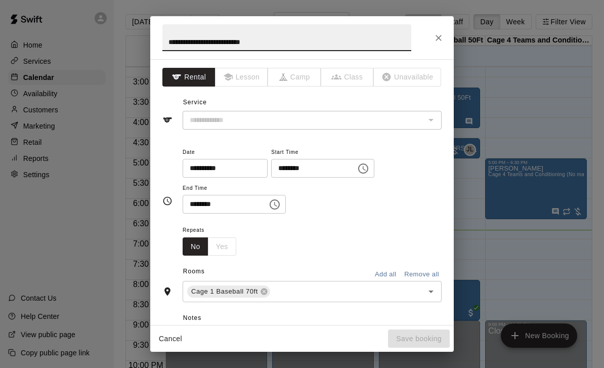
type input "**********"
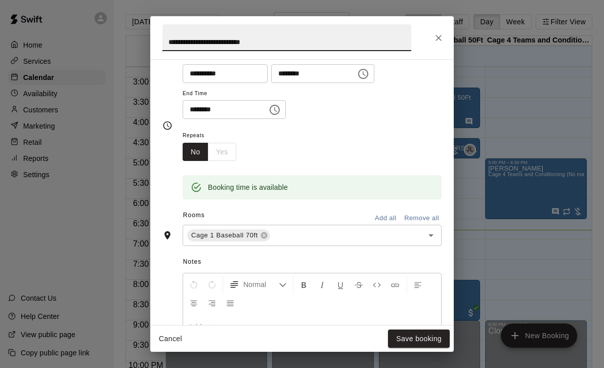
click at [438, 39] on icon "Close" at bounding box center [439, 38] width 10 height 10
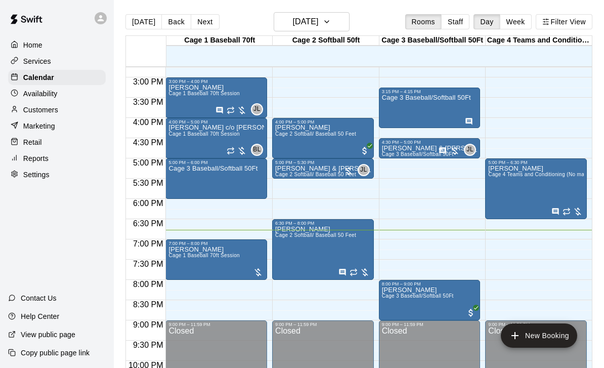
scroll to position [90, 0]
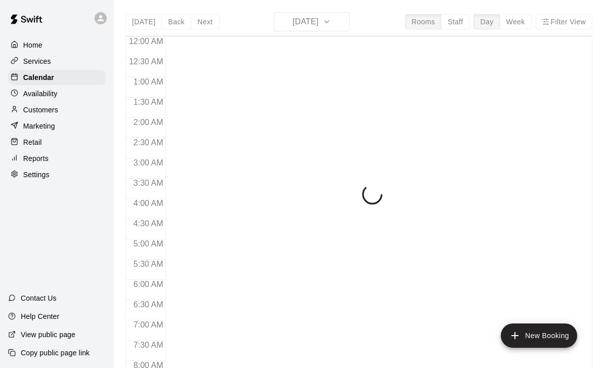
scroll to position [597, 0]
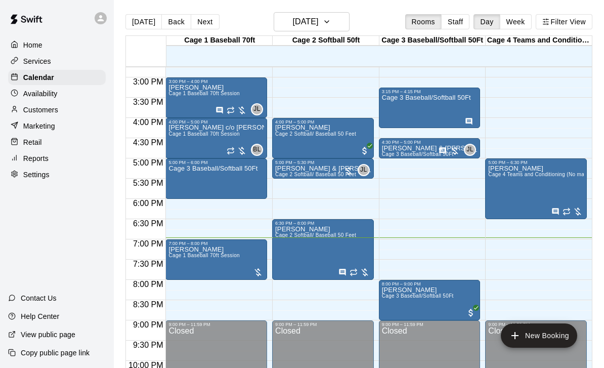
click at [182, 282] on img "edit" at bounding box center [180, 282] width 12 height 12
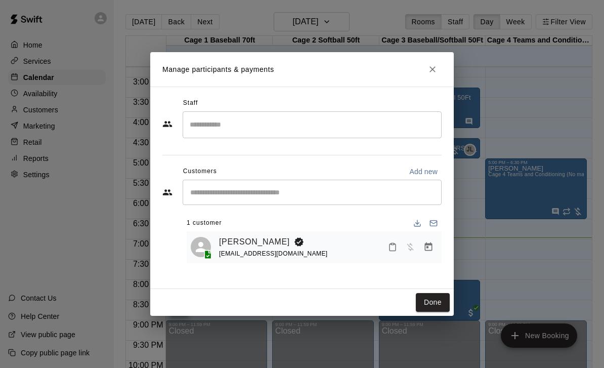
click at [431, 249] on icon "Manage bookings & payment" at bounding box center [429, 247] width 10 height 10
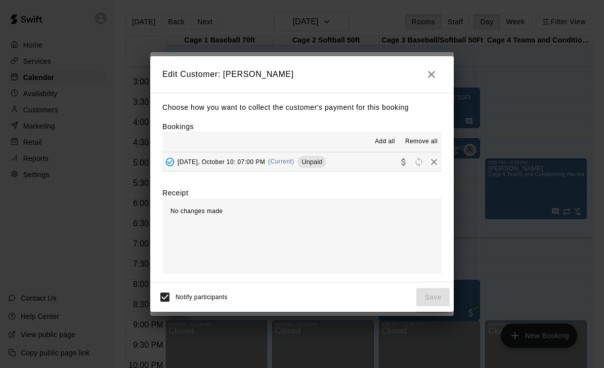
click at [358, 158] on button "[DATE], October 10: 07:00 PM (Current) Unpaid" at bounding box center [301, 161] width 279 height 19
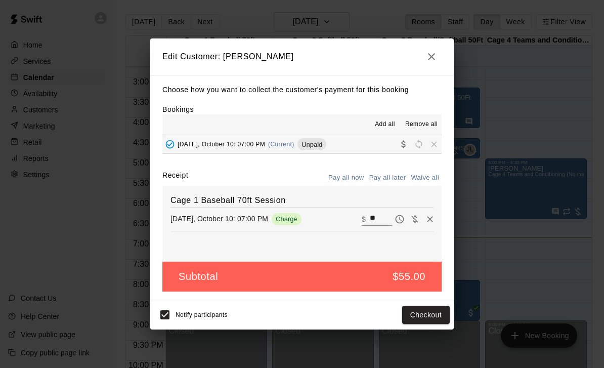
click at [425, 309] on button "Checkout" at bounding box center [426, 315] width 48 height 19
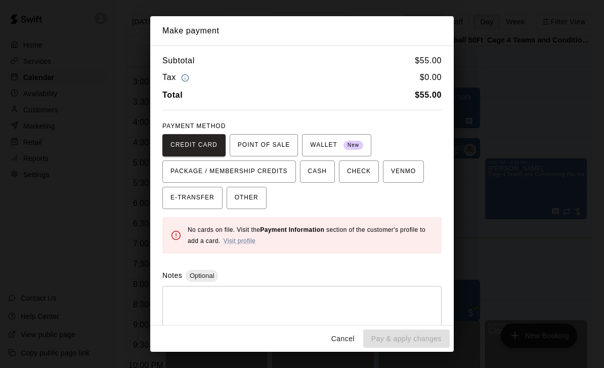
click at [256, 203] on span "OTHER" at bounding box center [247, 198] width 24 height 16
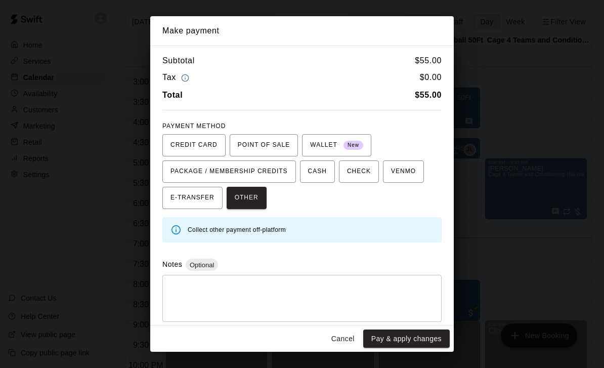
click at [408, 342] on button "Pay & apply changes" at bounding box center [406, 338] width 87 height 19
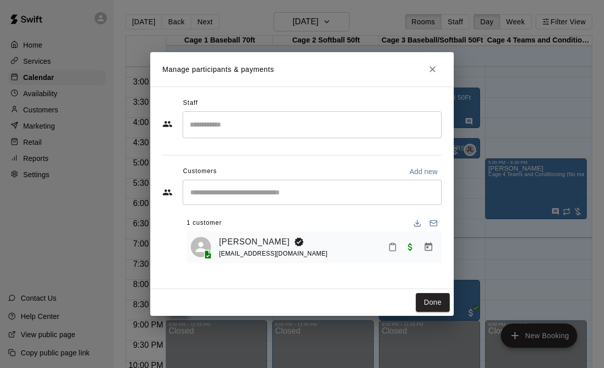
click at [439, 303] on button "Done" at bounding box center [433, 302] width 34 height 19
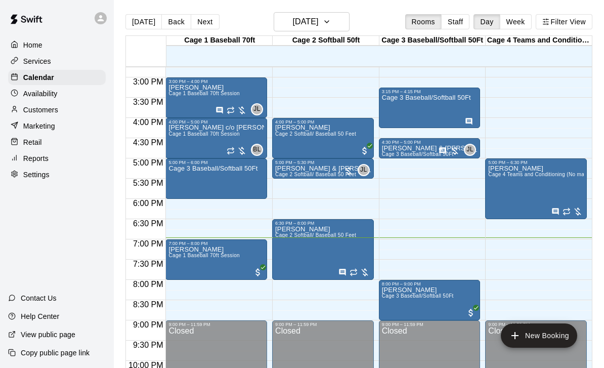
click at [423, 297] on span "Cage 3 Baseball/Softball 50Ft" at bounding box center [418, 296] width 72 height 6
click at [394, 294] on button "edit" at bounding box center [392, 302] width 20 height 20
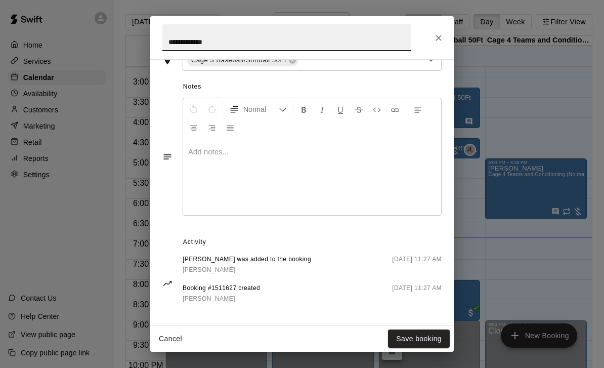
scroll to position [269, 0]
click at [442, 29] on button "Close" at bounding box center [439, 38] width 18 height 18
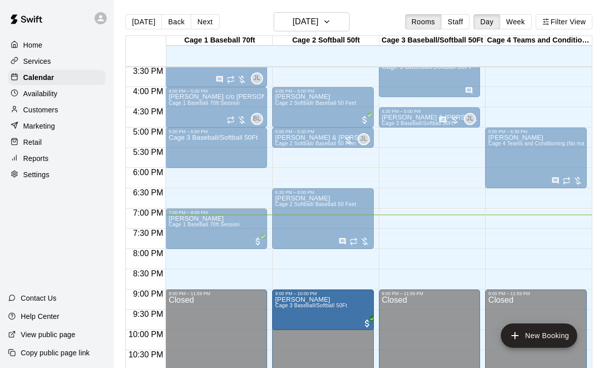
scroll to position [628, 0]
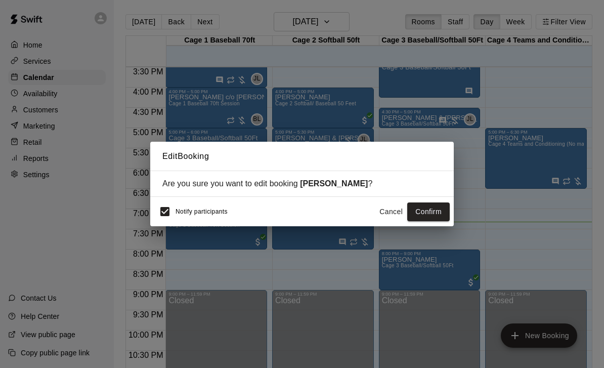
click at [432, 210] on button "Confirm" at bounding box center [428, 211] width 43 height 19
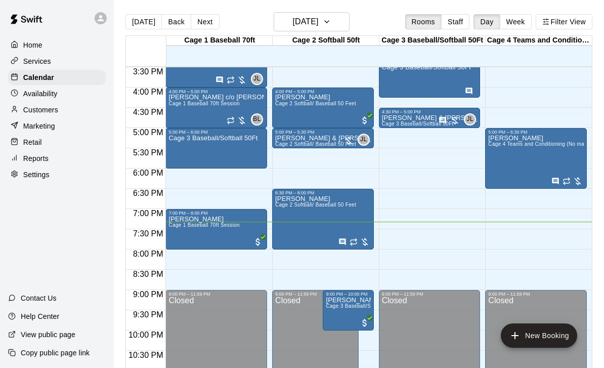
click at [339, 301] on icon "edit" at bounding box center [336, 301] width 9 height 9
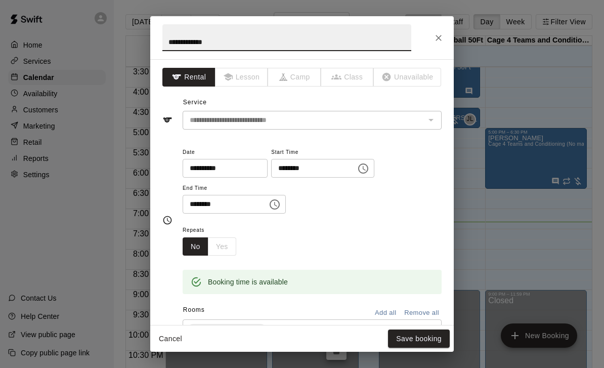
click at [357, 170] on icon "Choose time, selected time is 9:00 PM" at bounding box center [363, 168] width 12 height 12
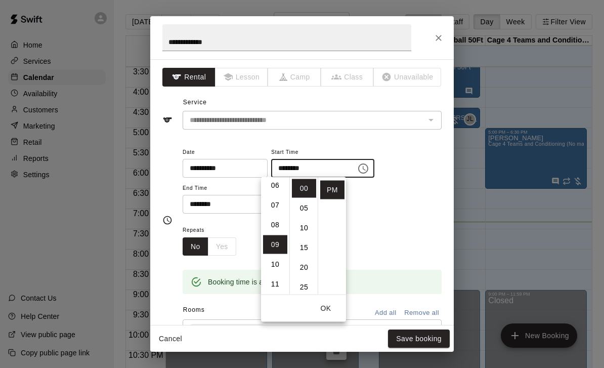
scroll to position [121, 0]
click at [272, 228] on li "08" at bounding box center [275, 225] width 24 height 19
type input "********"
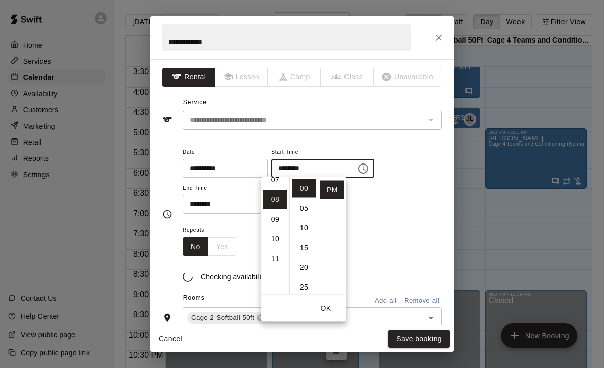
scroll to position [158, 0]
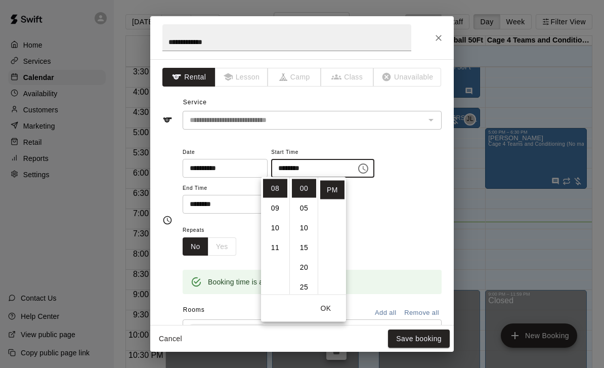
click at [328, 311] on button "OK" at bounding box center [326, 308] width 32 height 19
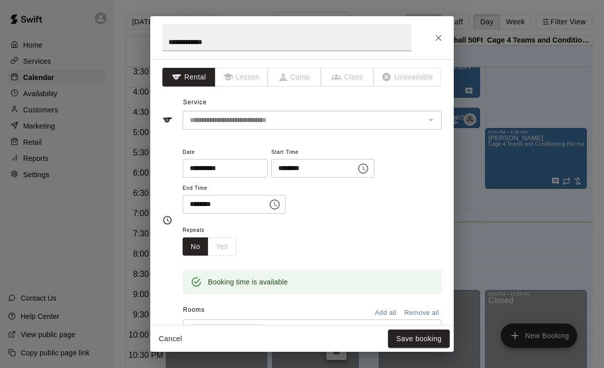
click at [269, 207] on icon "Choose time, selected time is 10:00 PM" at bounding box center [275, 204] width 12 height 12
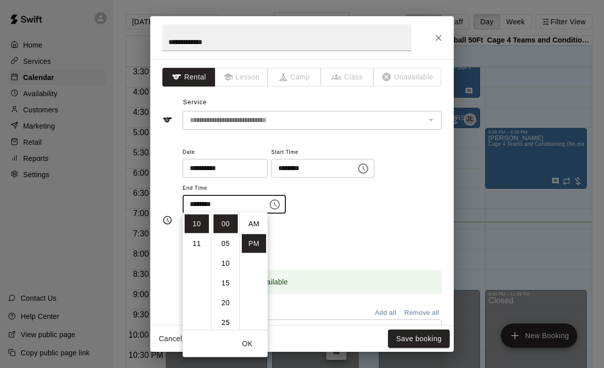
scroll to position [18, 0]
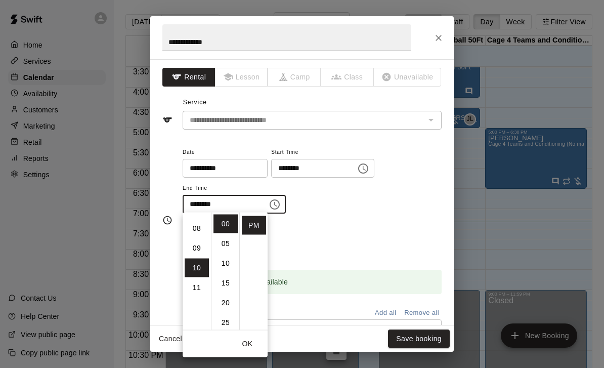
click at [192, 253] on li "09" at bounding box center [197, 248] width 24 height 19
type input "********"
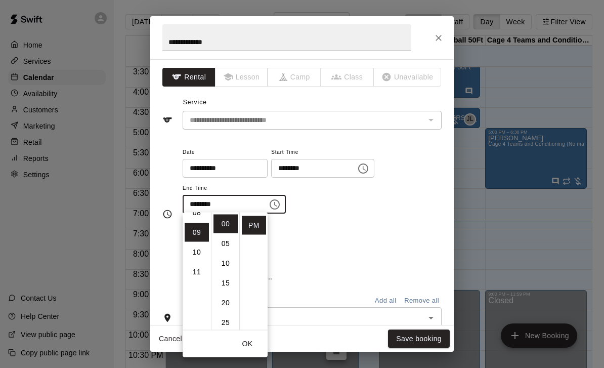
scroll to position [178, 0]
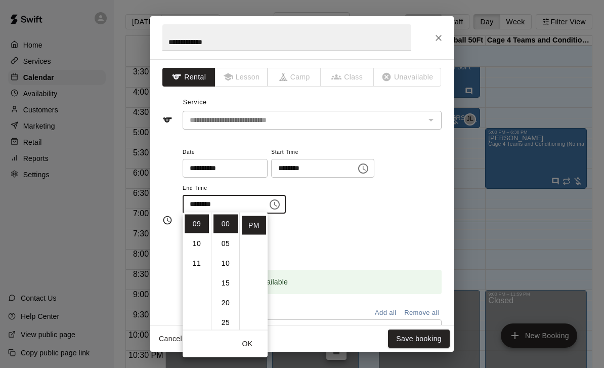
click at [242, 344] on button "OK" at bounding box center [247, 344] width 32 height 19
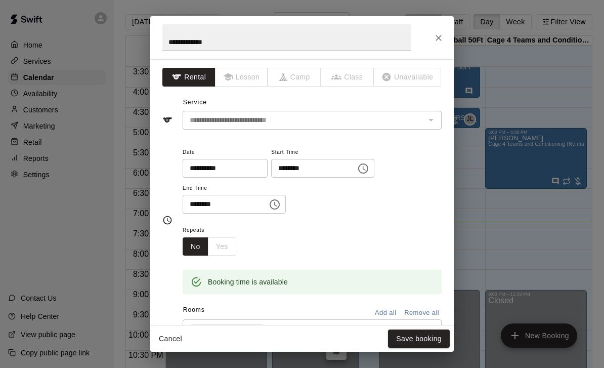
click at [419, 342] on button "Save booking" at bounding box center [419, 338] width 62 height 19
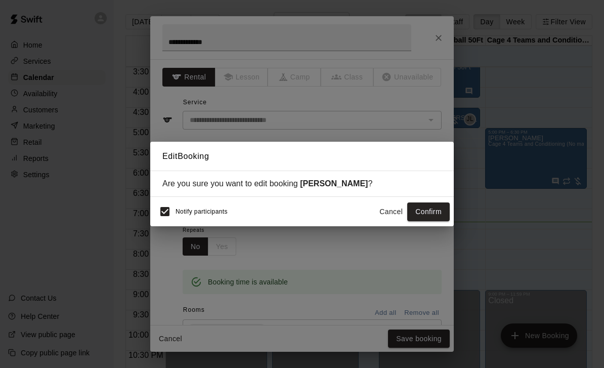
click at [428, 212] on button "Confirm" at bounding box center [428, 211] width 43 height 19
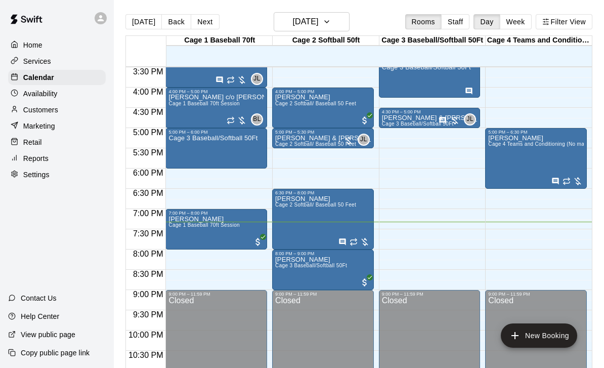
scroll to position [625, 0]
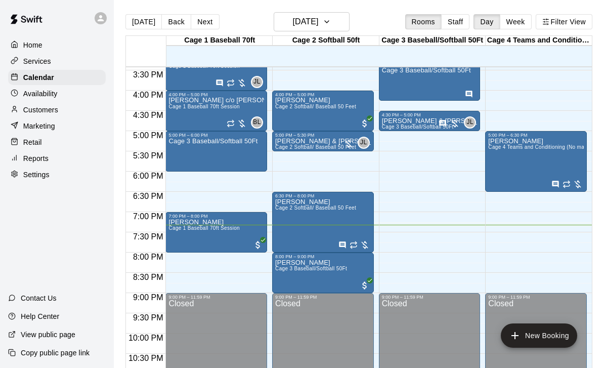
click at [294, 273] on button "edit" at bounding box center [286, 271] width 20 height 20
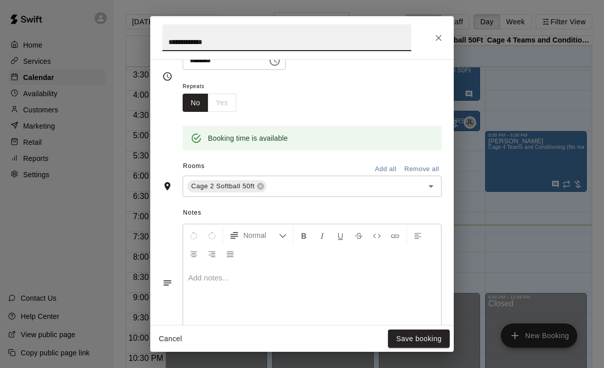
scroll to position [144, 0]
click at [264, 185] on icon at bounding box center [261, 186] width 8 height 8
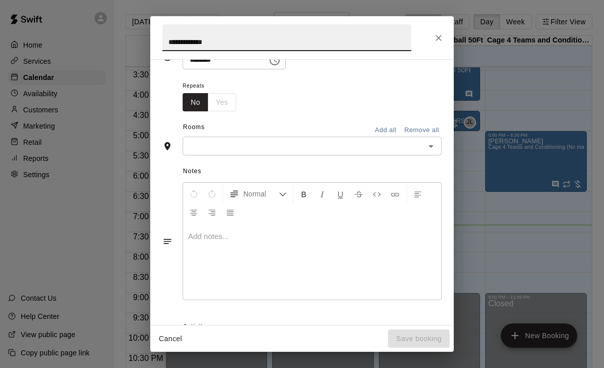
click at [435, 149] on icon "Open" at bounding box center [431, 146] width 12 height 12
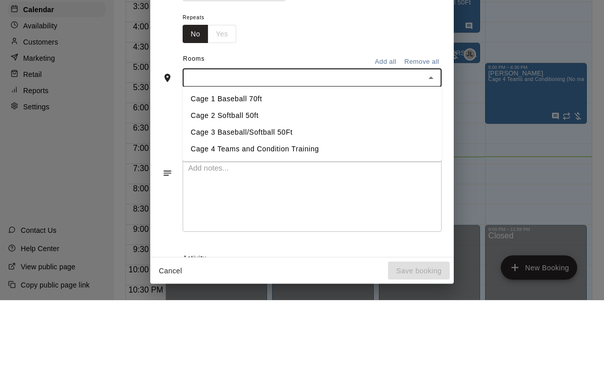
click at [239, 192] on li "Cage 3 Baseball/Softball 50Ft" at bounding box center [312, 200] width 259 height 17
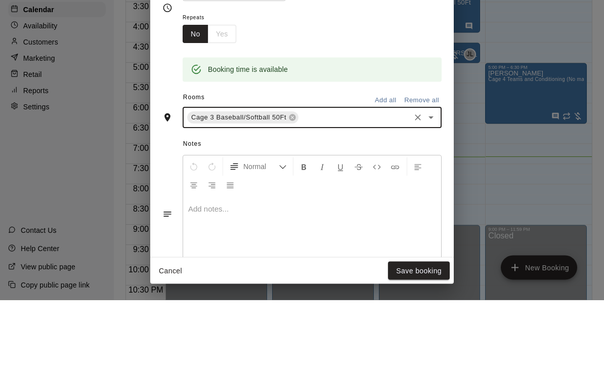
click at [555, 35] on div "**********" at bounding box center [302, 184] width 604 height 368
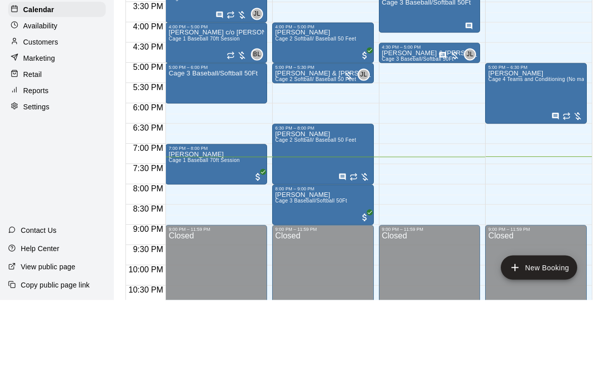
scroll to position [49, 0]
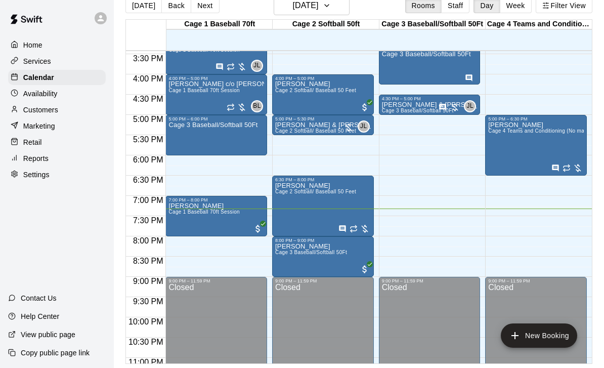
click at [324, 250] on span "Cage 3 Baseball/Softball 50Ft" at bounding box center [311, 253] width 72 height 6
click at [295, 229] on button "edit" at bounding box center [286, 228] width 20 height 20
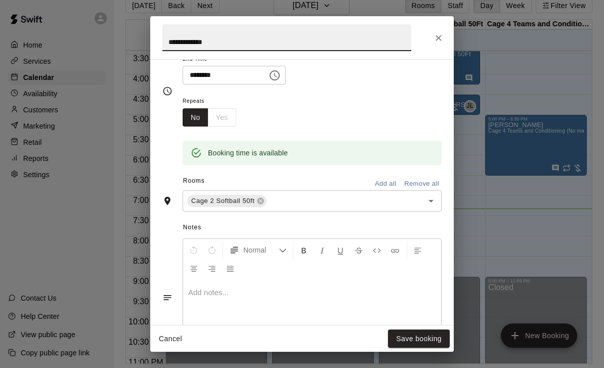
scroll to position [130, 0]
click at [431, 204] on icon "Open" at bounding box center [431, 200] width 12 height 12
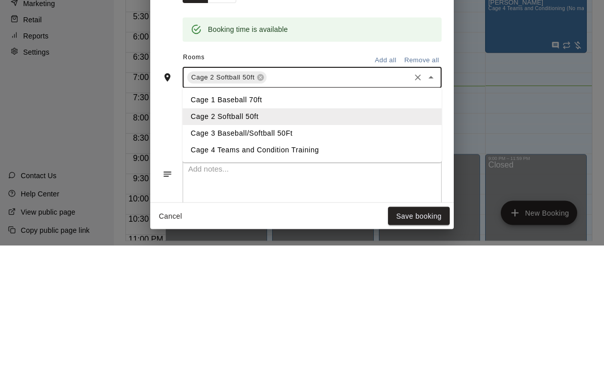
click at [266, 248] on li "Cage 3 Baseball/Softball 50Ft" at bounding box center [312, 256] width 259 height 17
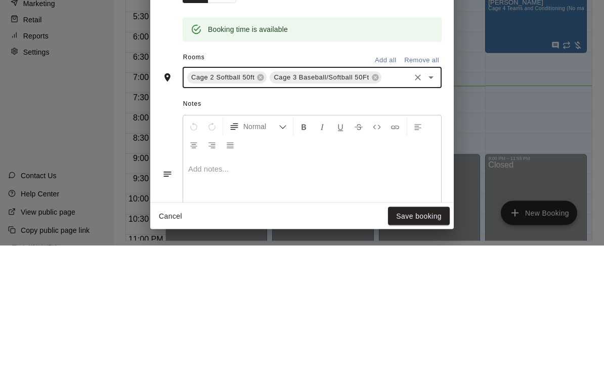
click at [245, 194] on div "Cage 2 Softball 50ft" at bounding box center [226, 200] width 79 height 12
click at [259, 196] on icon at bounding box center [261, 200] width 8 height 8
click at [382, 176] on button "Add all" at bounding box center [385, 184] width 32 height 16
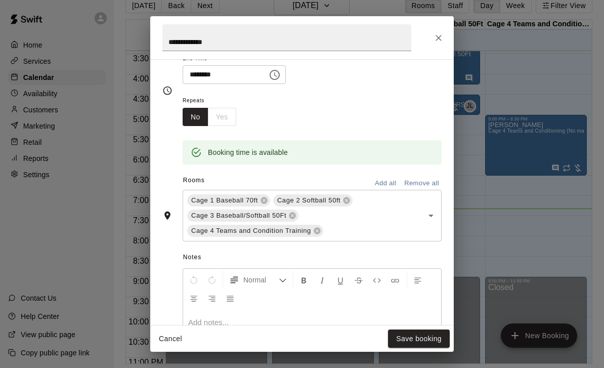
click at [267, 196] on icon at bounding box center [264, 200] width 8 height 8
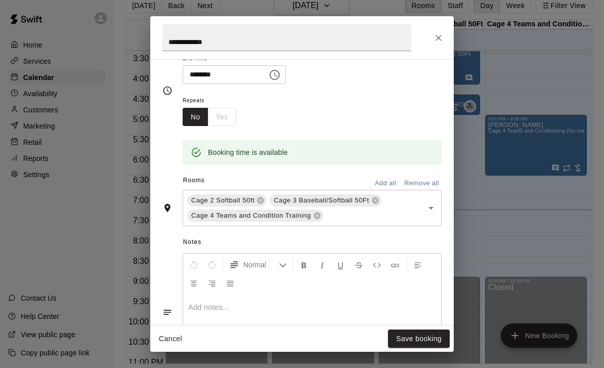
click at [257, 199] on icon at bounding box center [261, 200] width 8 height 8
click at [319, 216] on icon at bounding box center [317, 216] width 7 height 7
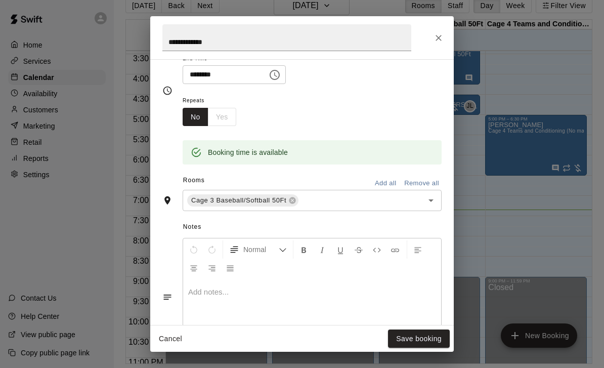
click at [424, 341] on button "Save booking" at bounding box center [419, 338] width 62 height 19
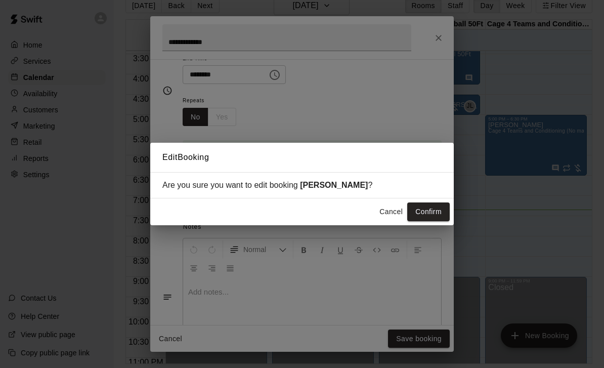
click at [439, 214] on button "Confirm" at bounding box center [428, 211] width 43 height 19
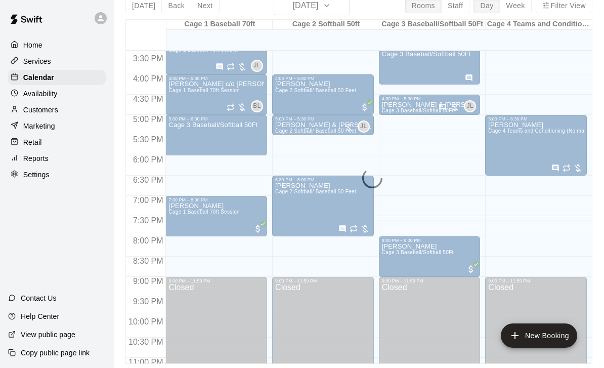
scroll to position [0, 0]
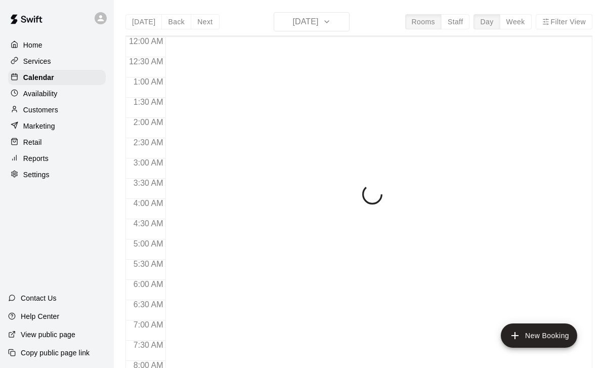
scroll to position [597, 0]
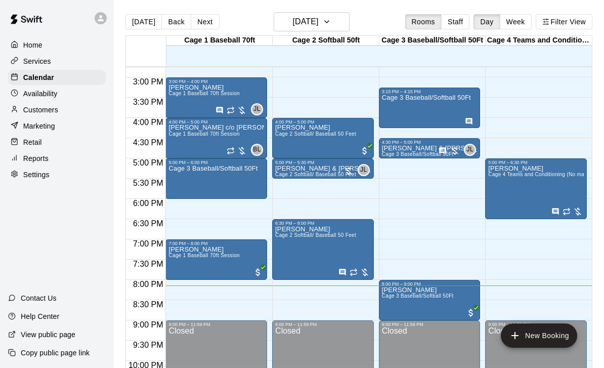
click at [226, 128] on p "[PERSON_NAME] c/o [PERSON_NAME] Granite Mountain Charter" at bounding box center [217, 128] width 96 height 0
click at [183, 139] on icon "edit" at bounding box center [179, 139] width 12 height 12
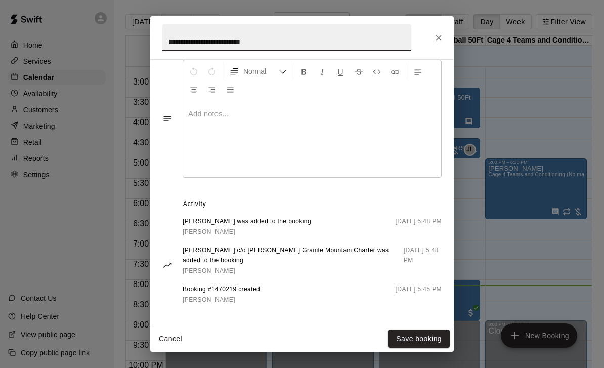
scroll to position [359, 0]
click at [442, 34] on icon "Close" at bounding box center [439, 38] width 10 height 10
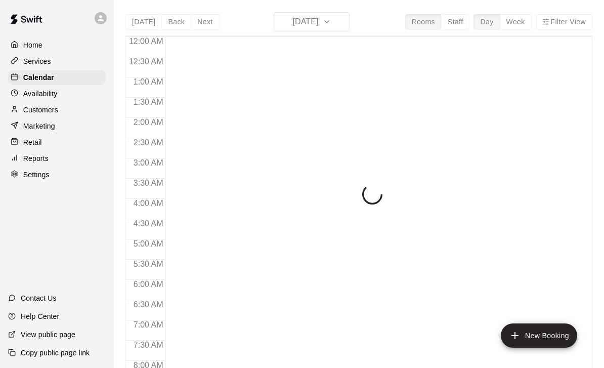
scroll to position [597, 0]
